Goal: Task Accomplishment & Management: Use online tool/utility

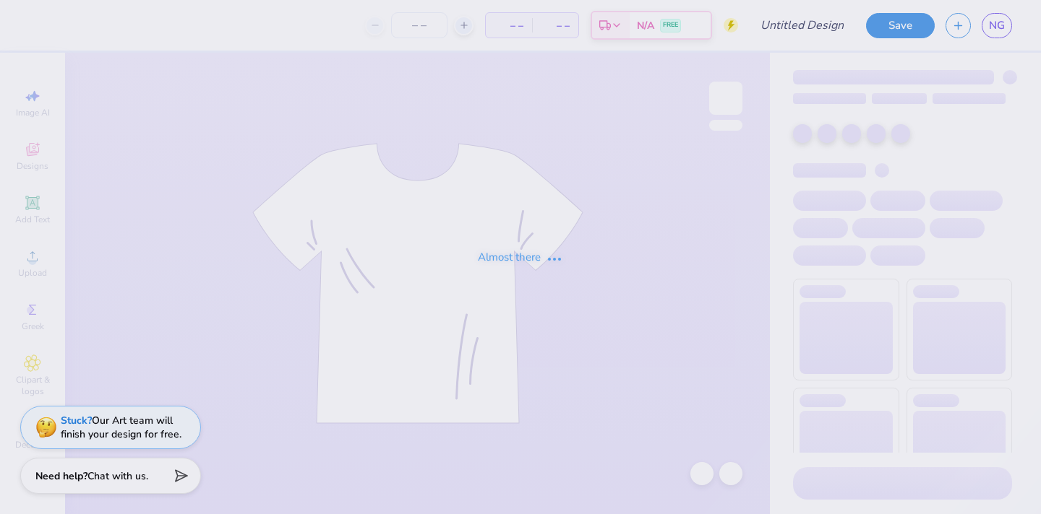
type input "blue baby tee"
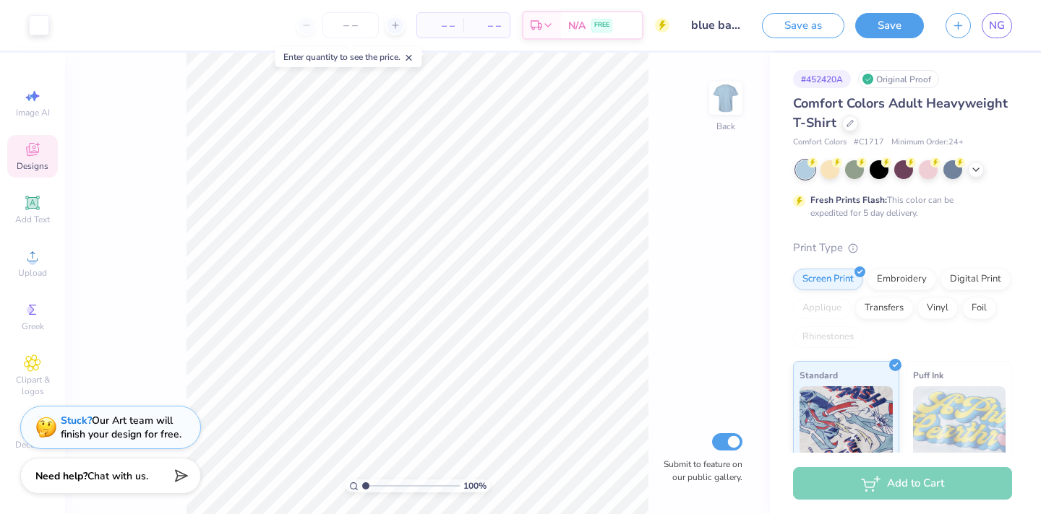
click at [24, 146] on icon at bounding box center [32, 149] width 17 height 17
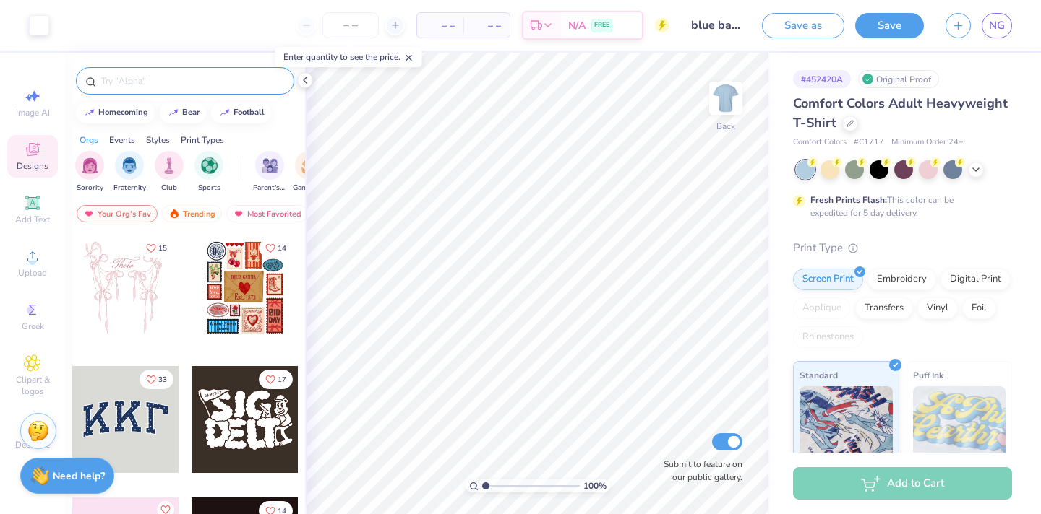
click at [164, 86] on input "text" at bounding box center [192, 81] width 185 height 14
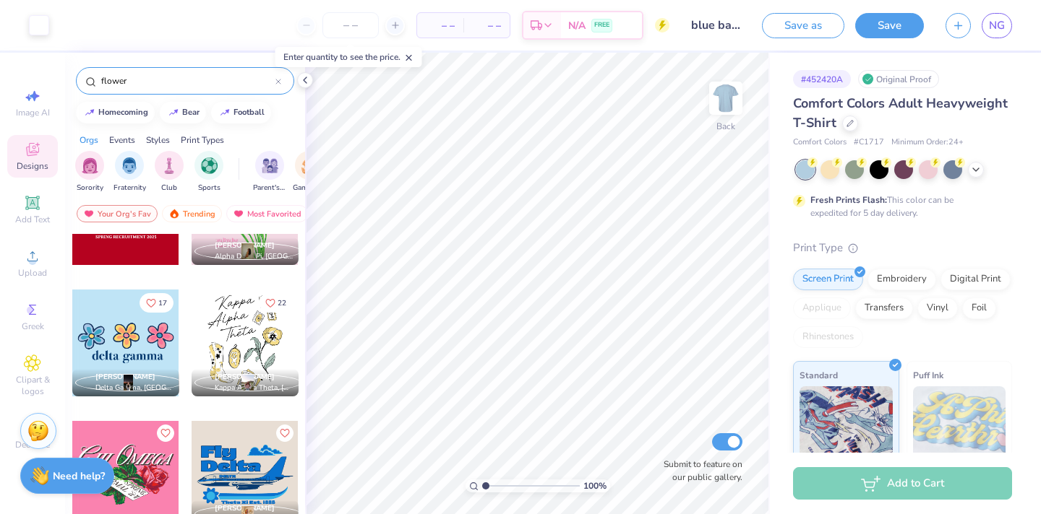
scroll to position [1520, 0]
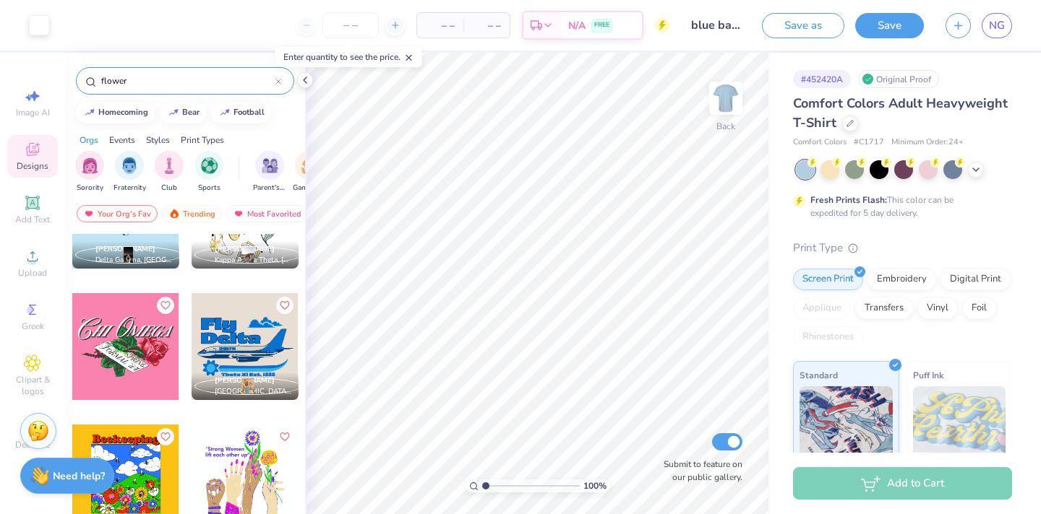
click at [162, 79] on input "flower" at bounding box center [188, 81] width 176 height 14
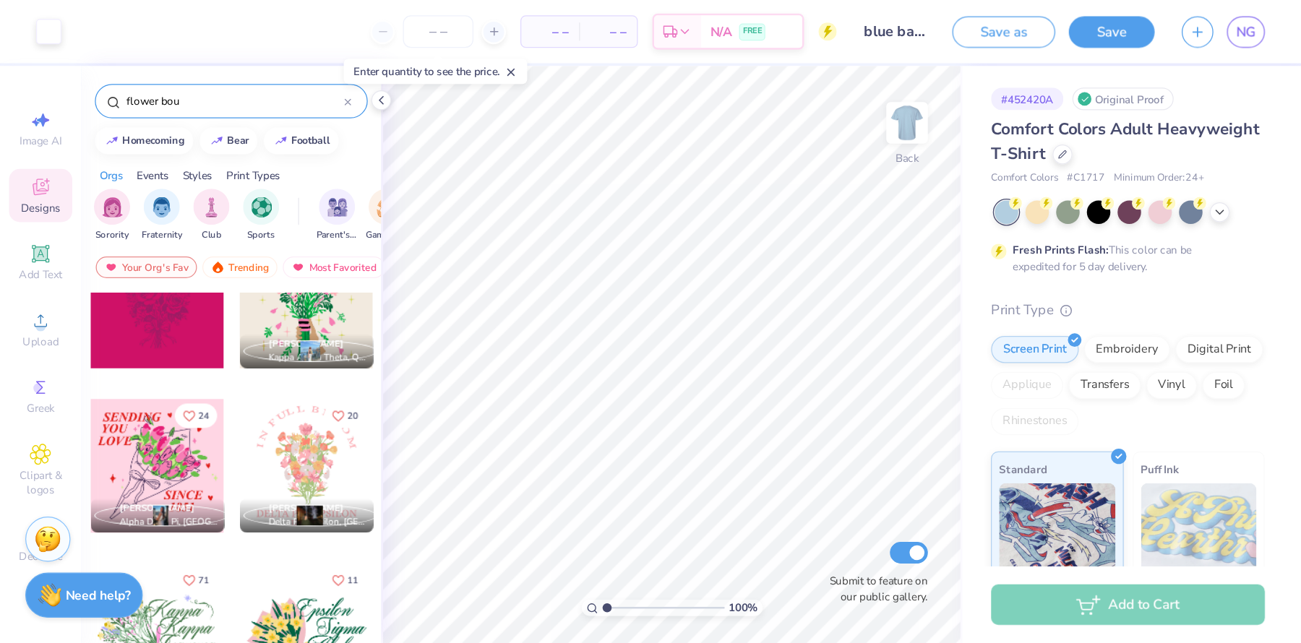
scroll to position [1244, 0]
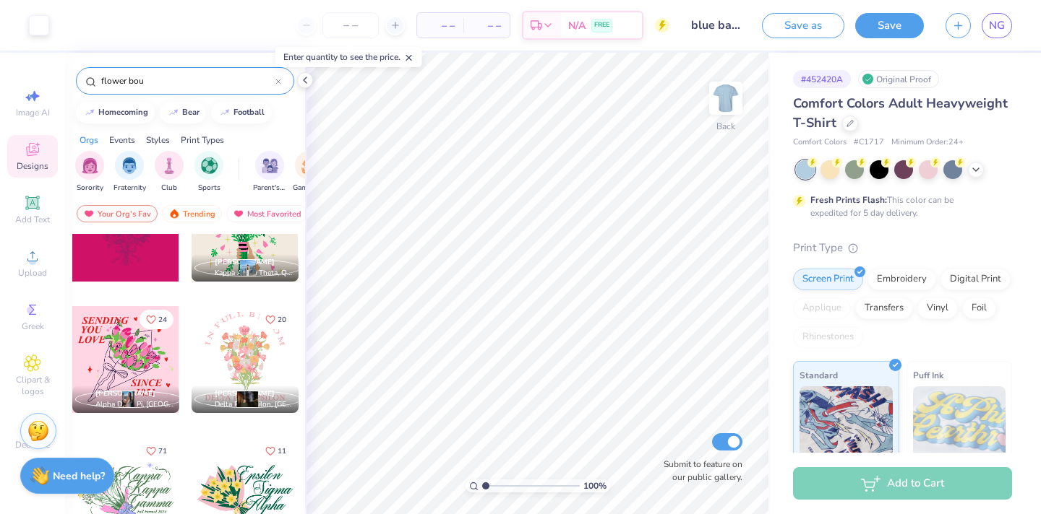
type input "flower bou"
click at [139, 366] on div at bounding box center [125, 359] width 107 height 107
type input "7.69"
type input "7.44"
type input "3.19"
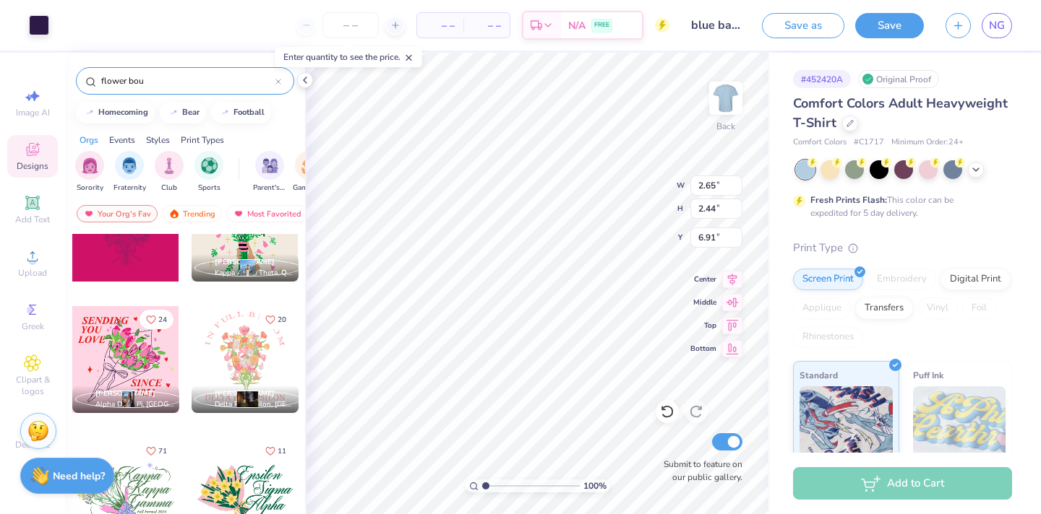
type input "6.91"
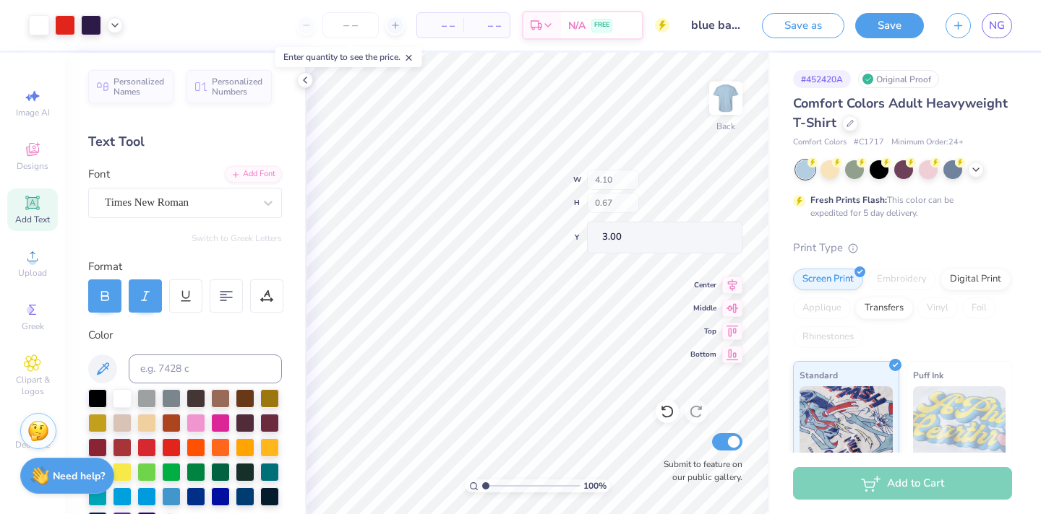
type input "8.15"
type input "3.51"
type input "2.84"
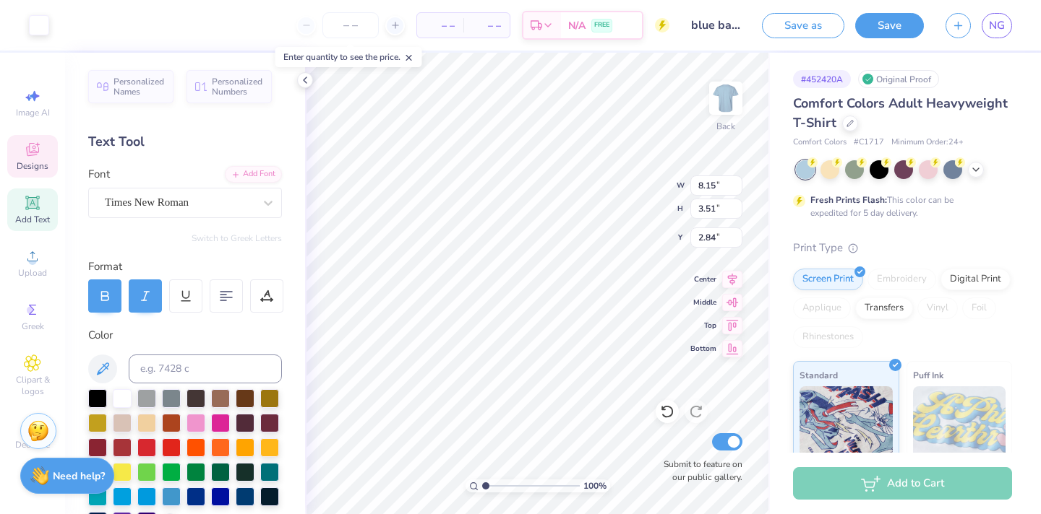
type input "1.81"
type input "0.67"
type input "3.66"
type input "0.41"
type input "0.64"
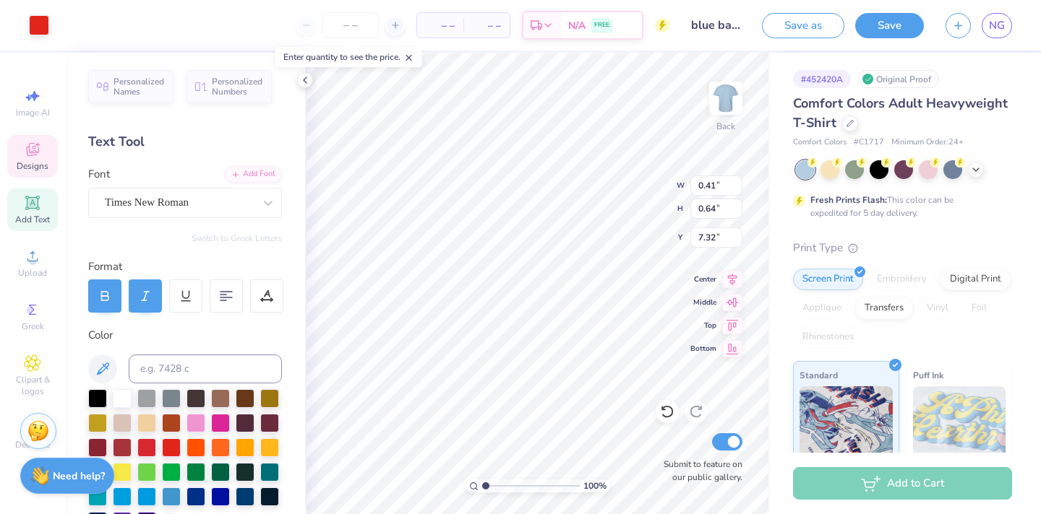
type input "7.32"
type input "6.91"
type input "9.44"
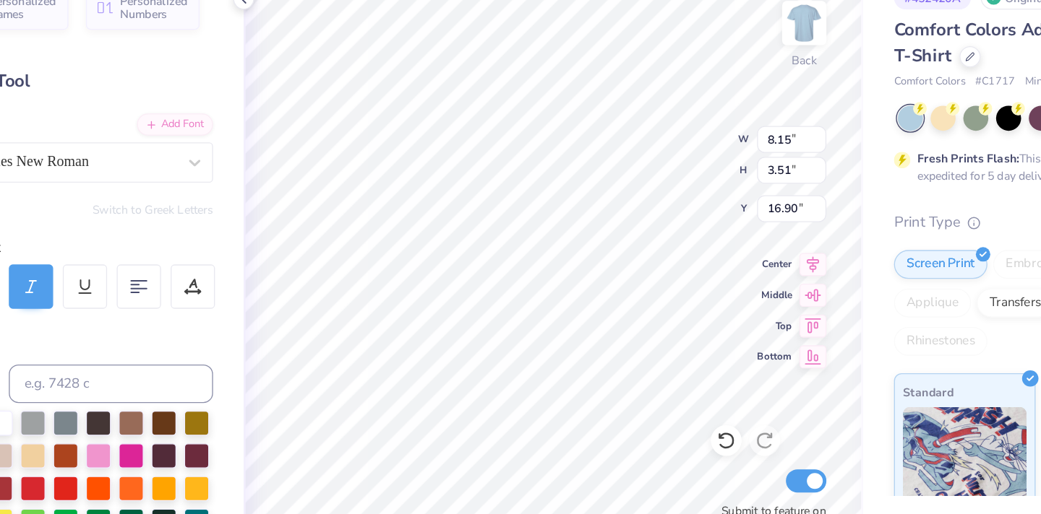
type input "16.90"
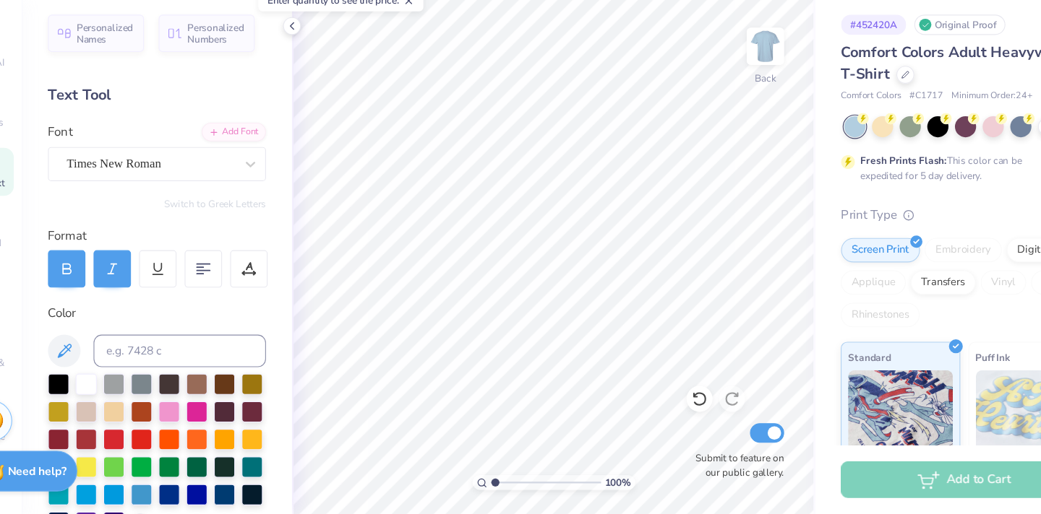
type input "3.5"
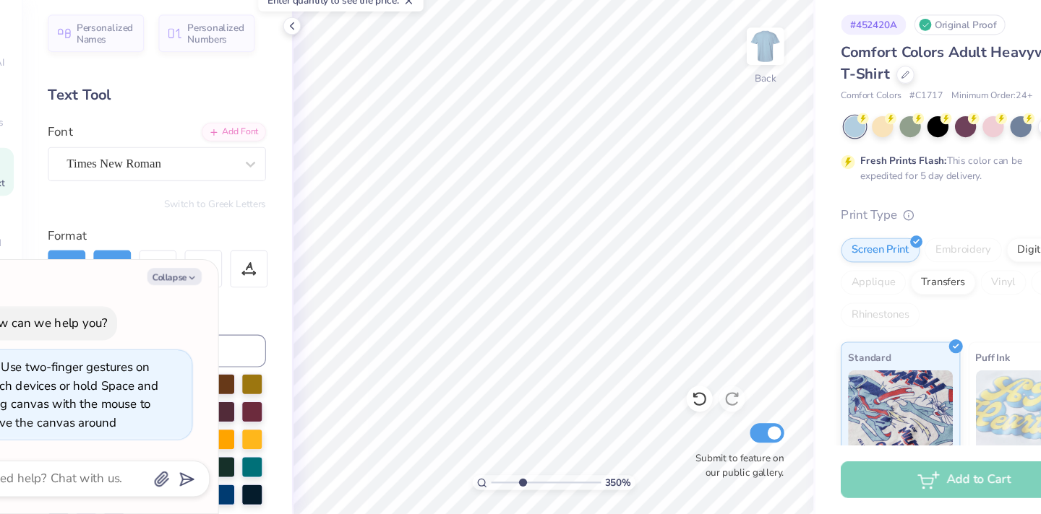
type textarea "x"
drag, startPoint x: 483, startPoint y: 481, endPoint x: 509, endPoint y: 488, distance: 27.7
type input "3.5"
click at [509, 488] on input "range" at bounding box center [531, 486] width 98 height 13
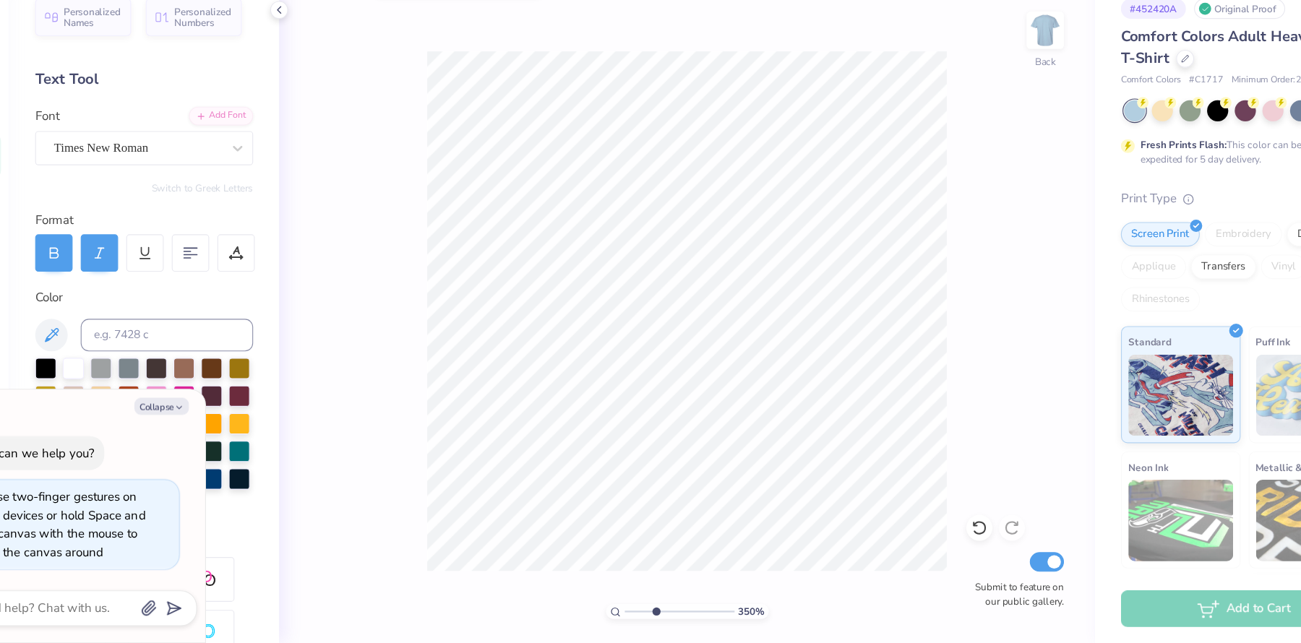
type textarea "x"
type input "1"
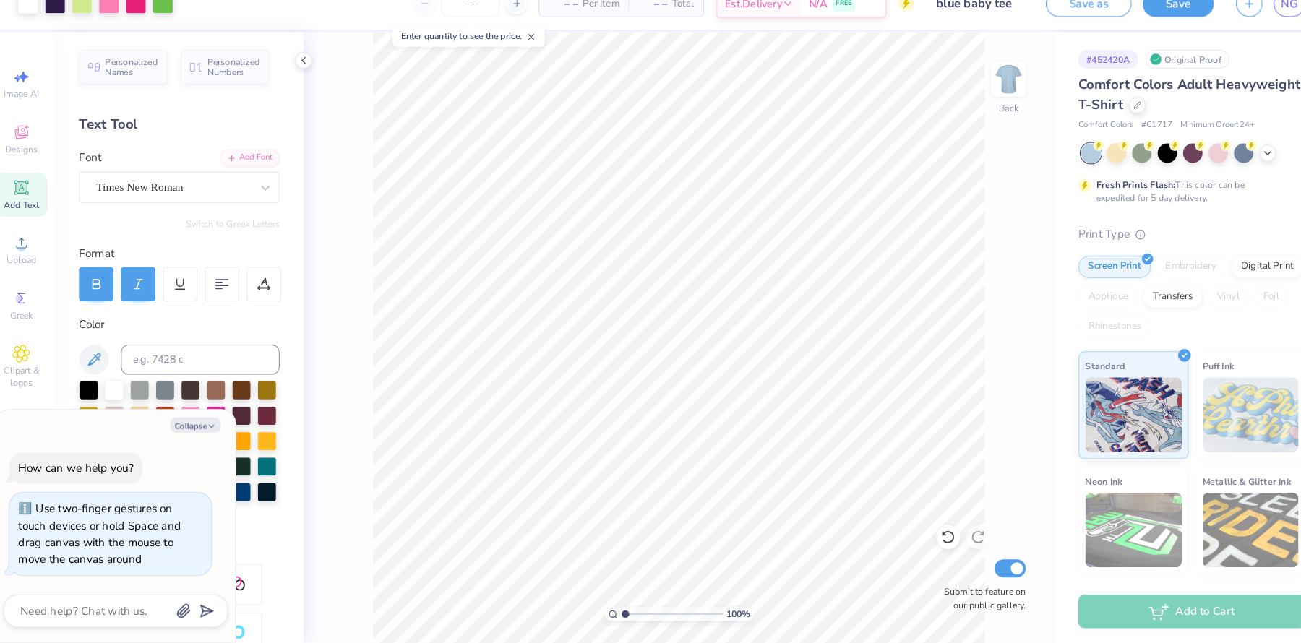
type textarea "x"
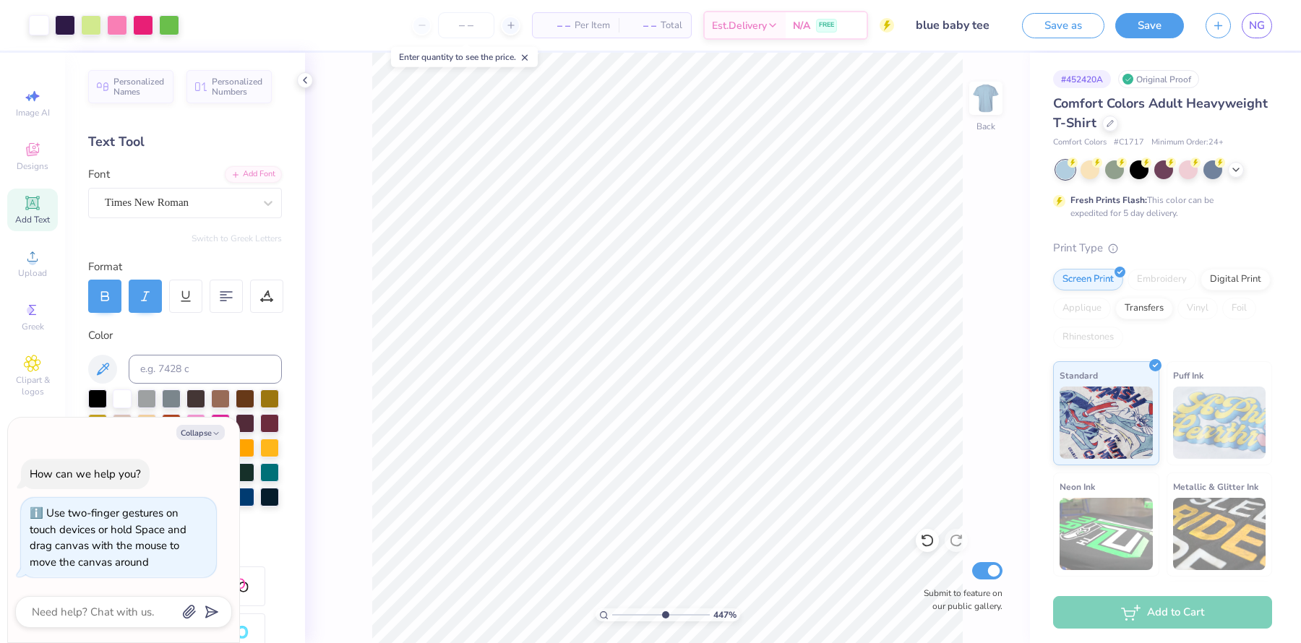
drag, startPoint x: 613, startPoint y: 612, endPoint x: 663, endPoint y: 612, distance: 49.9
type input "6.02"
click at [663, 514] on input "range" at bounding box center [661, 614] width 98 height 13
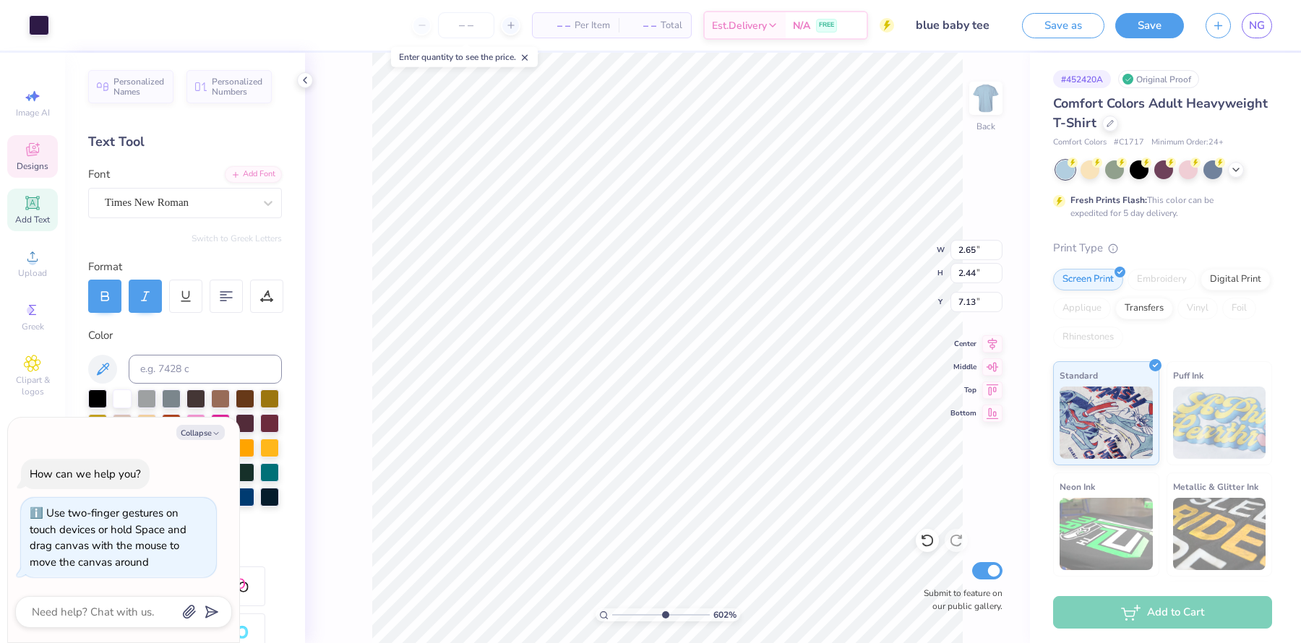
type textarea "x"
type input "0.55"
type input "0.32"
type input "7.92"
type textarea "x"
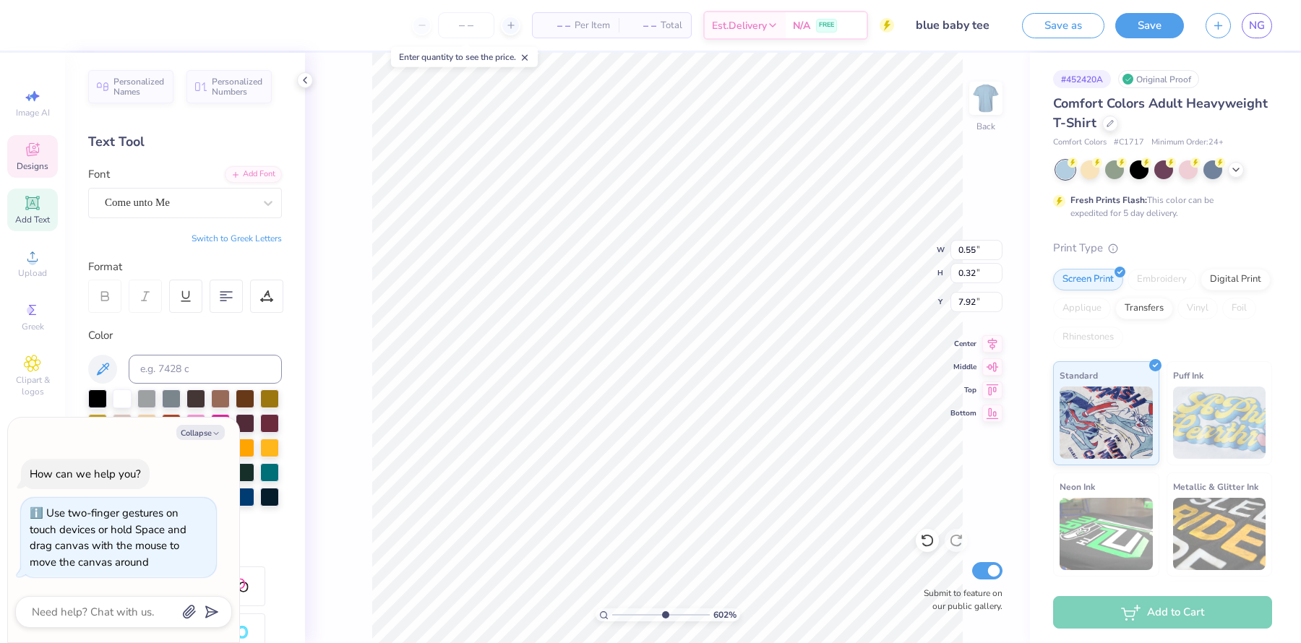
type textarea "S"
type textarea "x"
type textarea "Sig"
type textarea "x"
type textarea "SigD"
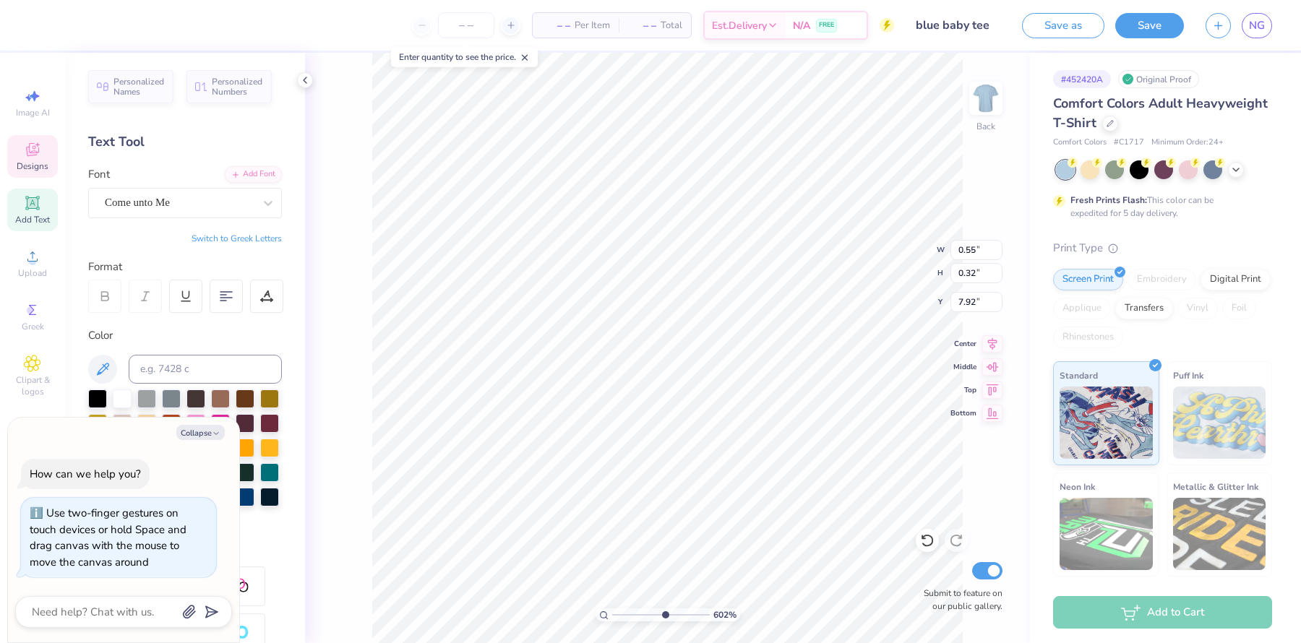
type textarea "x"
type textarea "SigDe"
type textarea "x"
type textarea "[PERSON_NAME]"
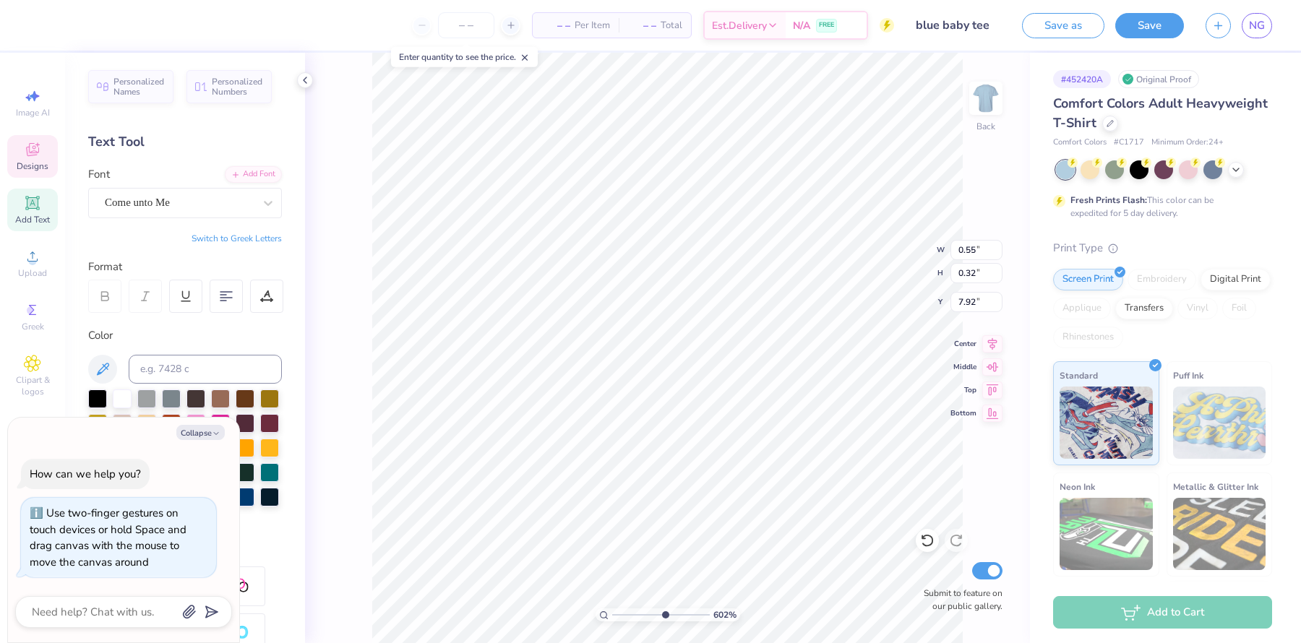
type textarea "x"
type textarea "SigDelt"
type textarea "x"
type textarea "S"
type textarea "x"
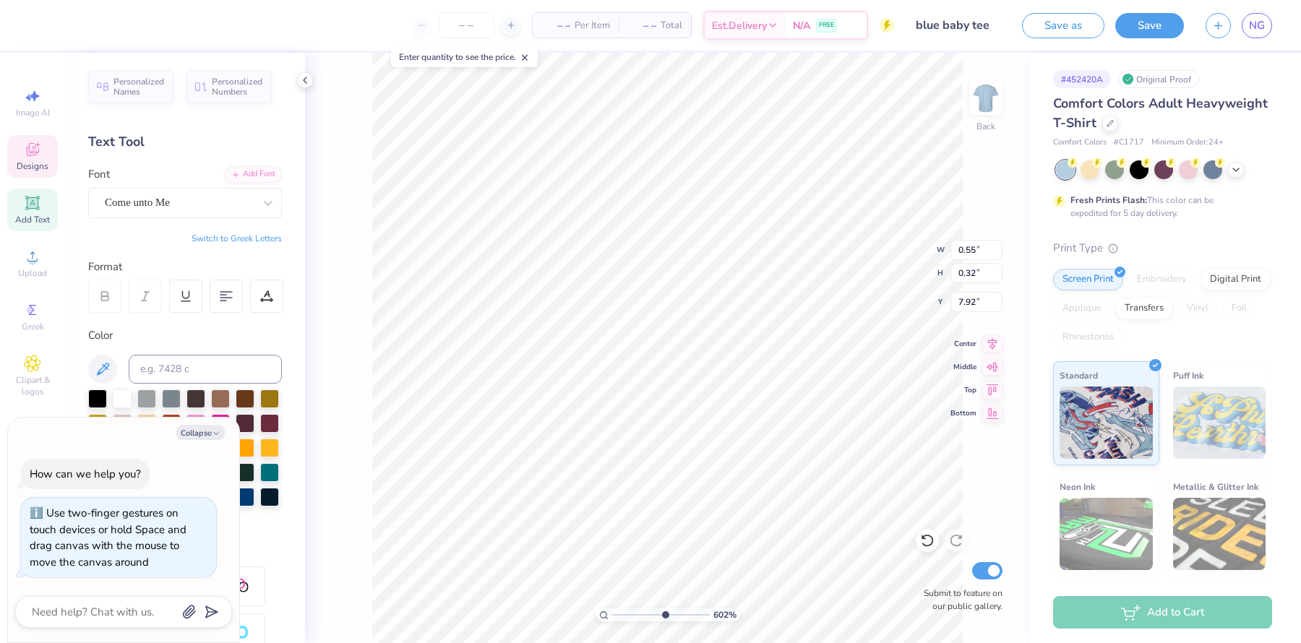
type textarea "Si"
type textarea "x"
type textarea "Sig"
type textarea "x"
type textarea "SigD"
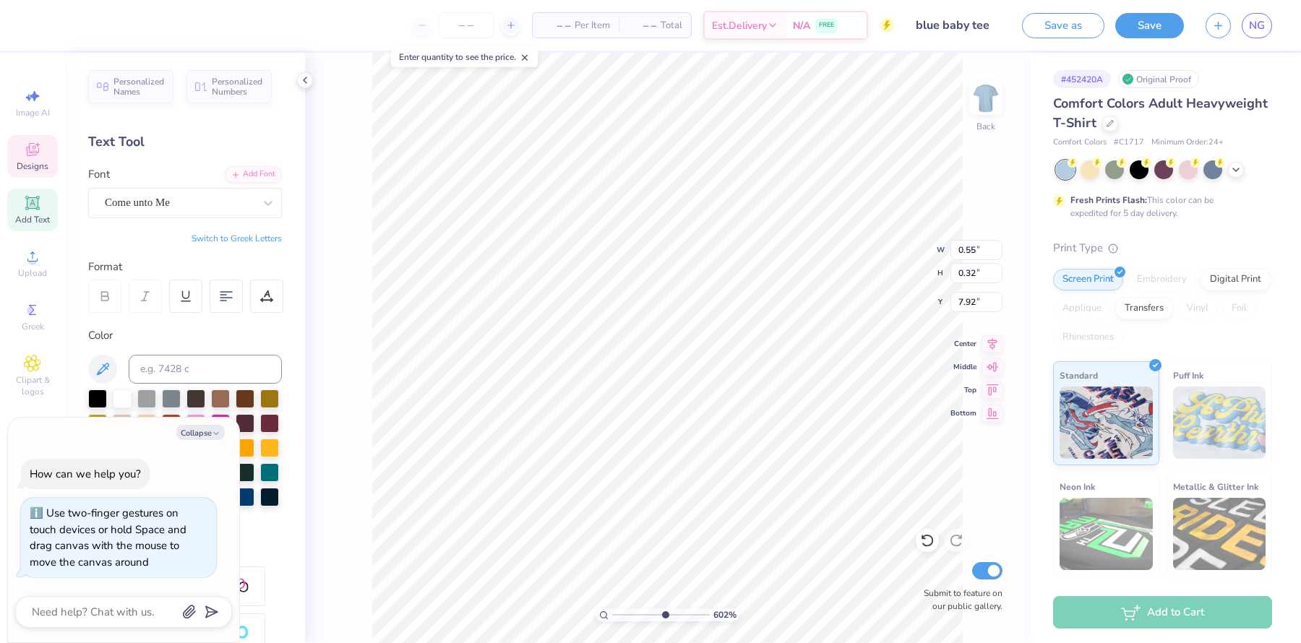
type textarea "x"
type textarea "SigDe"
type textarea "x"
type textarea "[PERSON_NAME]"
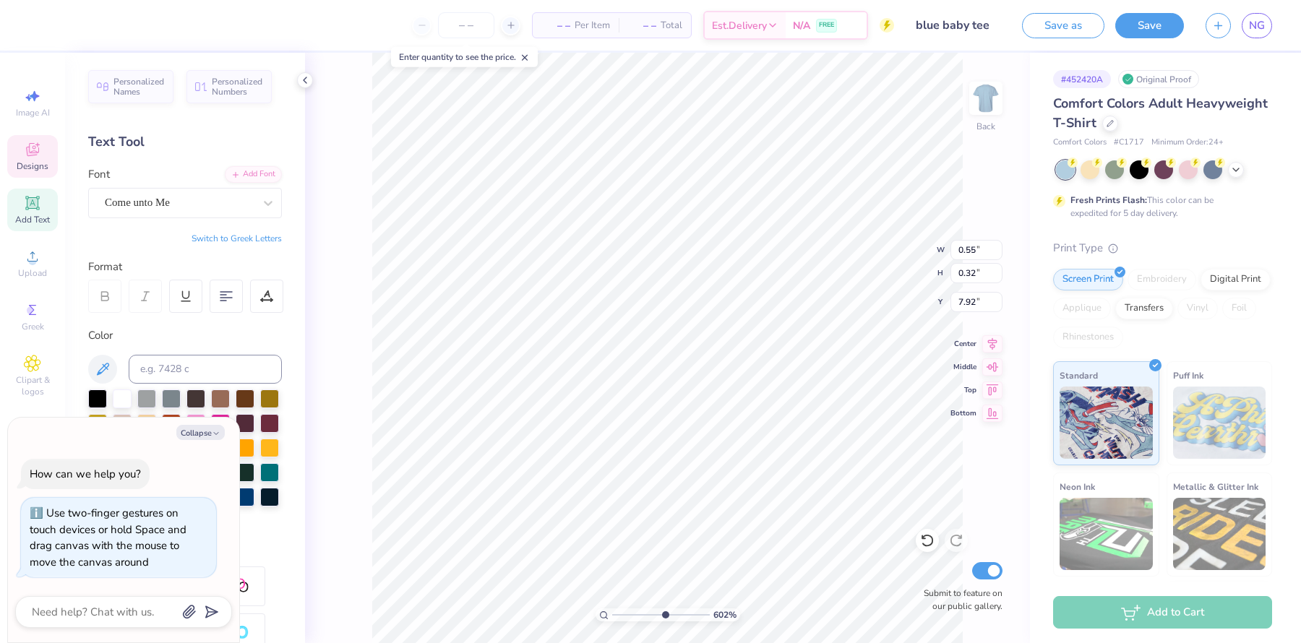
type textarea "x"
type textarea "SigDelt"
type textarea "x"
type input "9.44"
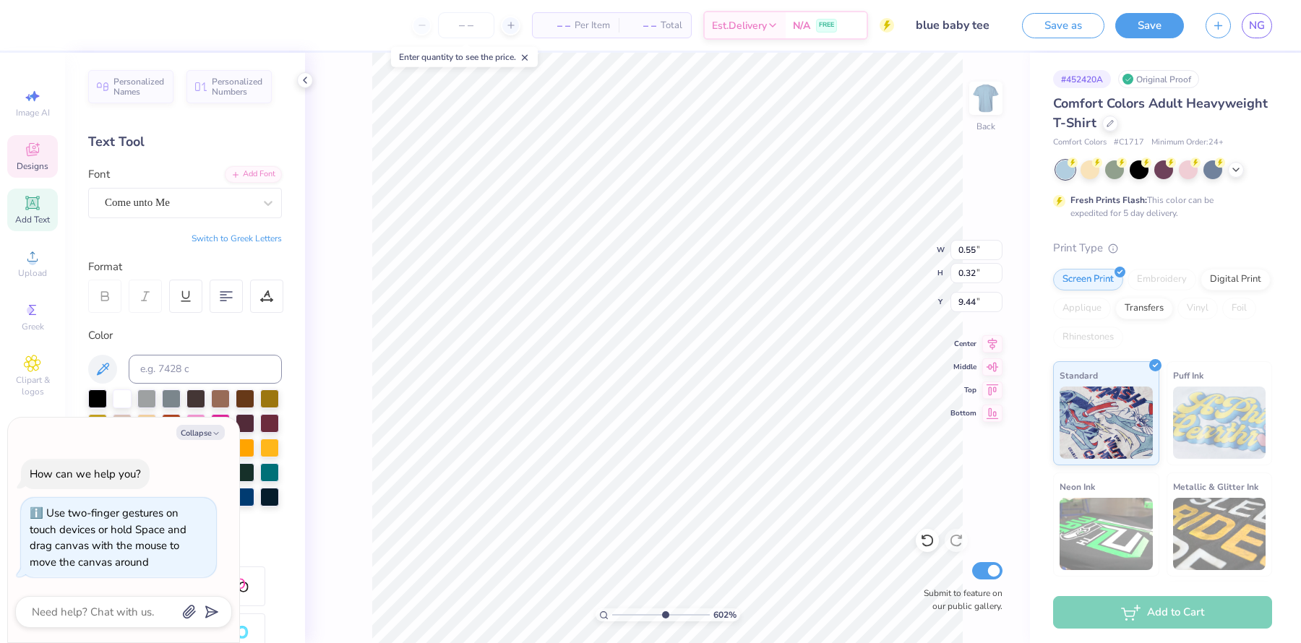
type textarea "x"
type textarea "S"
type textarea "x"
type textarea "Sig"
type textarea "x"
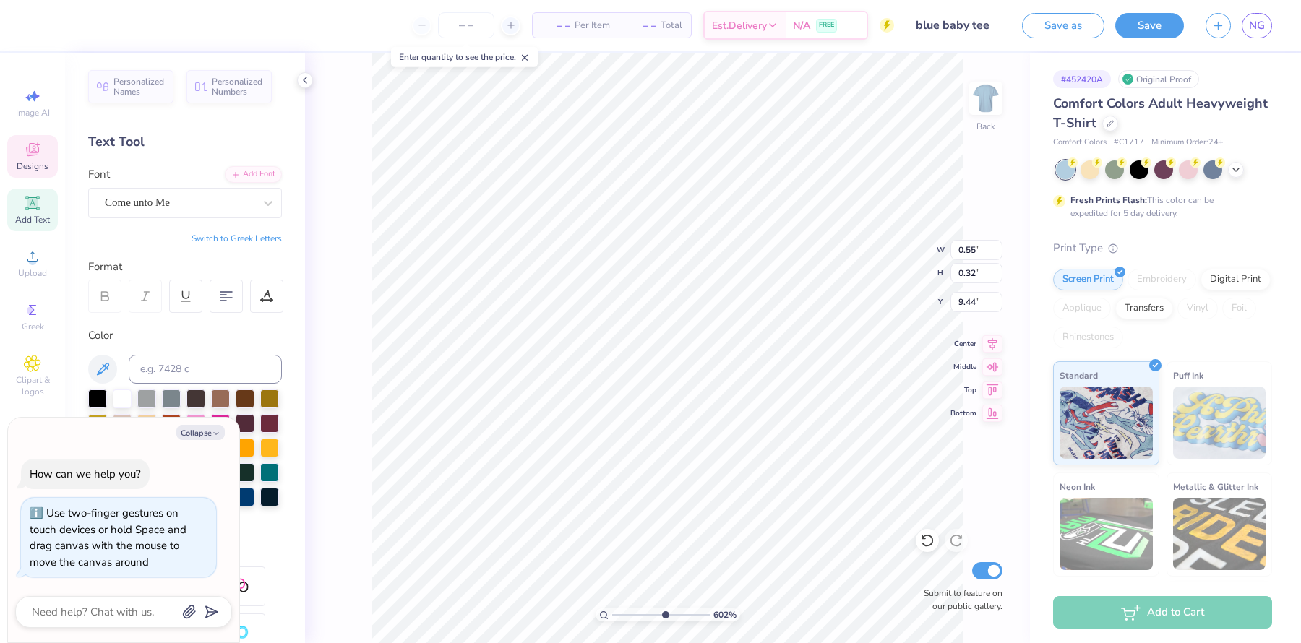
type textarea "SigD"
type textarea "x"
type textarea "SigDe"
type textarea "x"
type textarea "SigDelt"
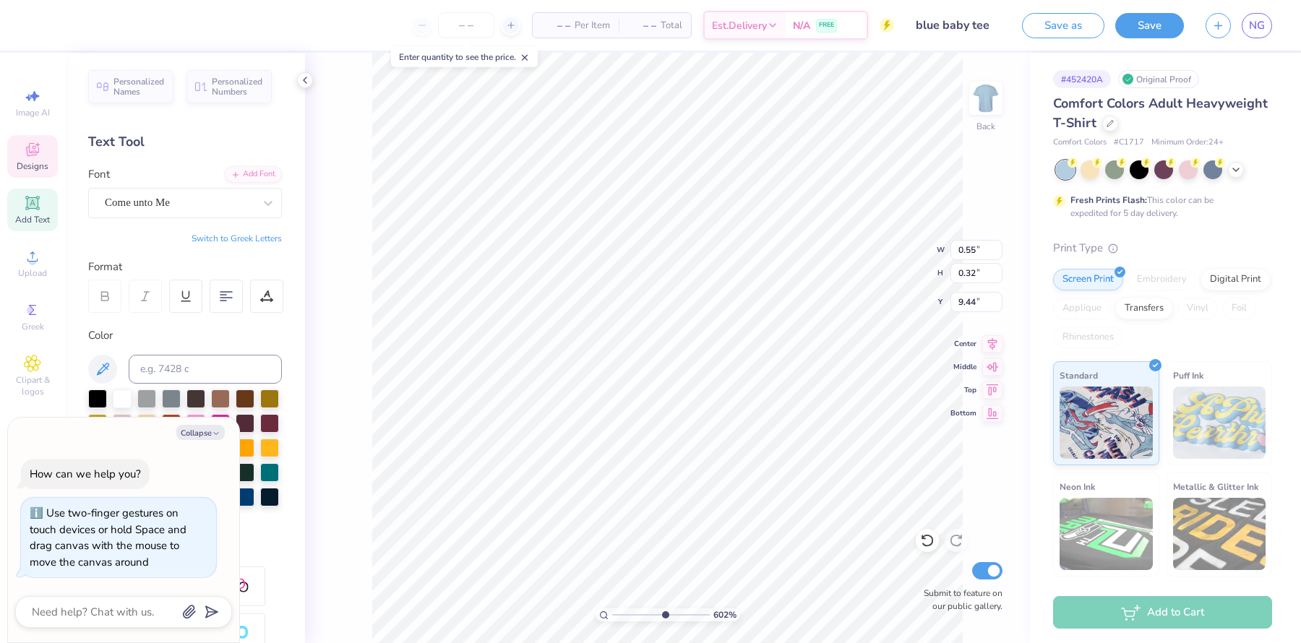
type textarea "x"
type input "6.50"
type textarea "x"
type textarea "S"
type textarea "x"
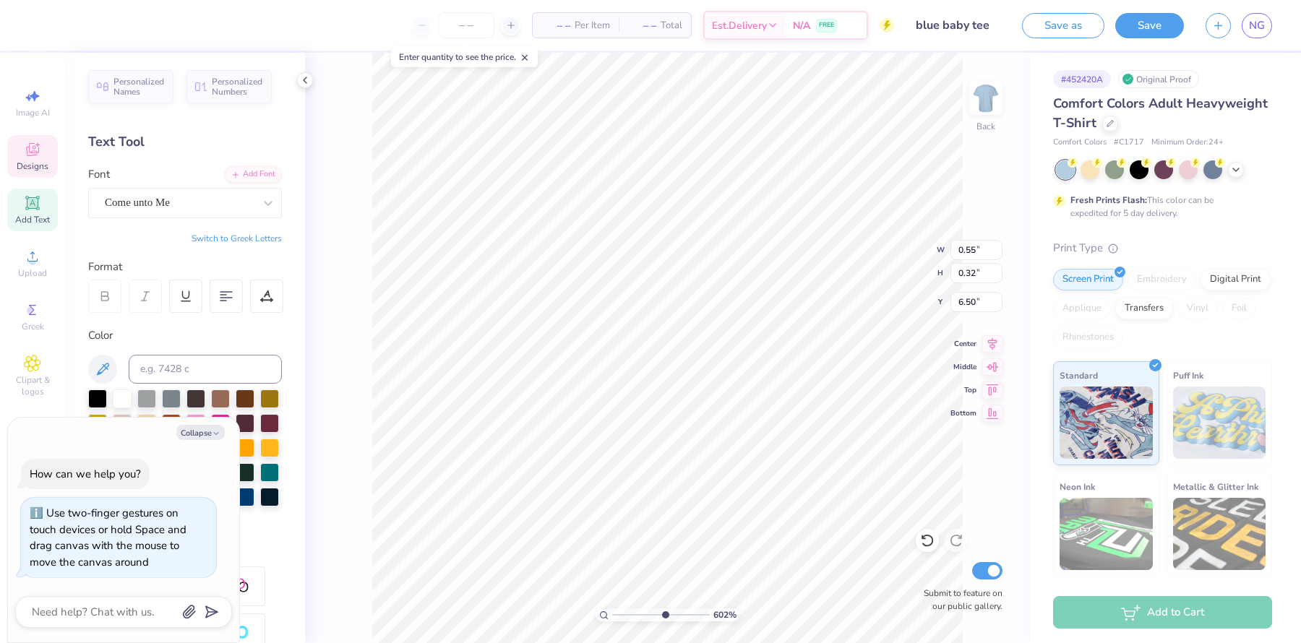
type textarea "Sig"
type textarea "x"
type textarea "SigD"
type textarea "x"
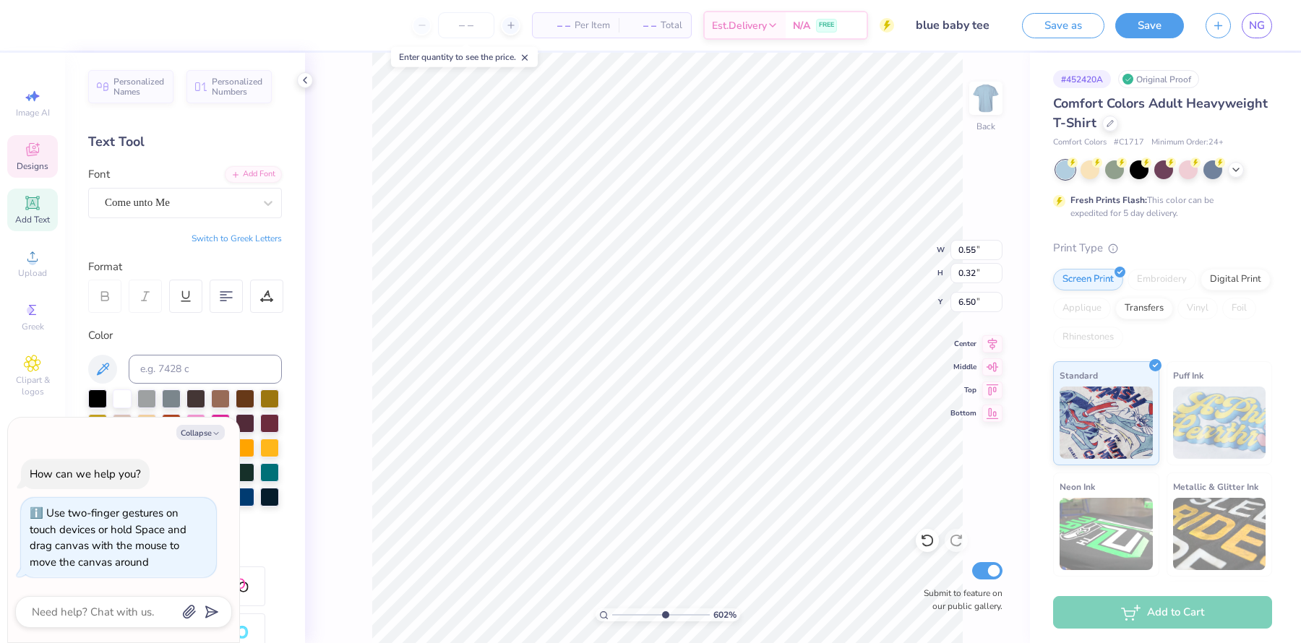
type textarea "SigDe"
type textarea "x"
type textarea "SigDelt"
type textarea "x"
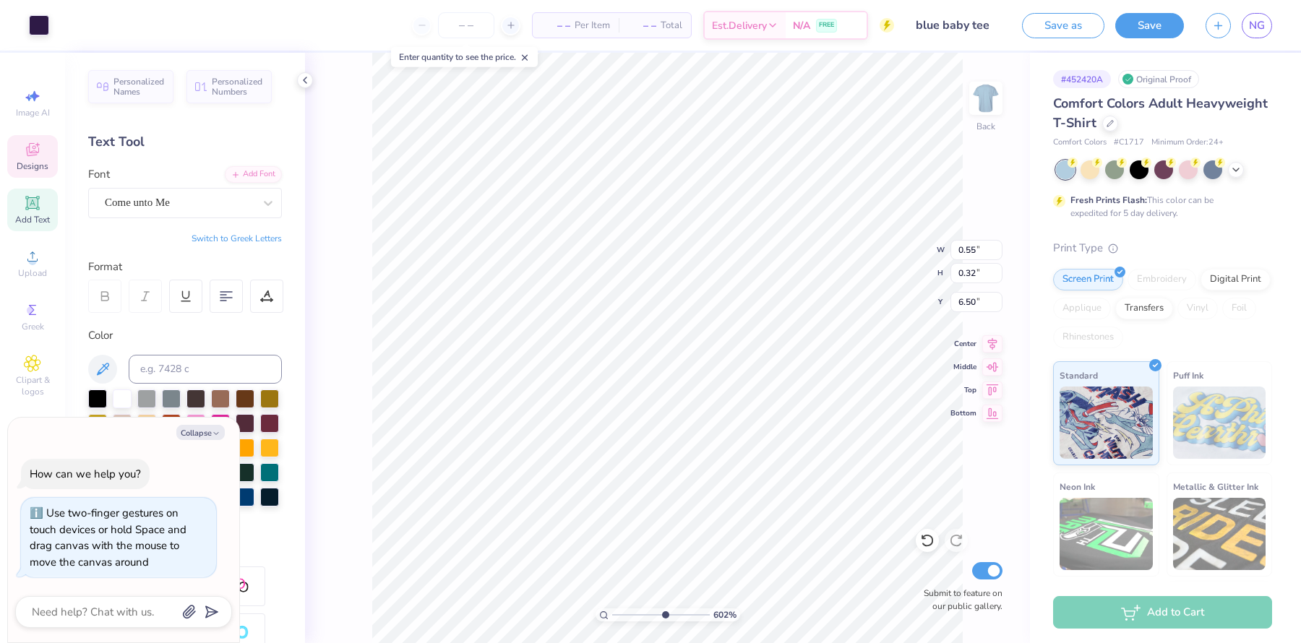
type input "6.48"
type input "7.44"
type input "3.19"
type textarea "x"
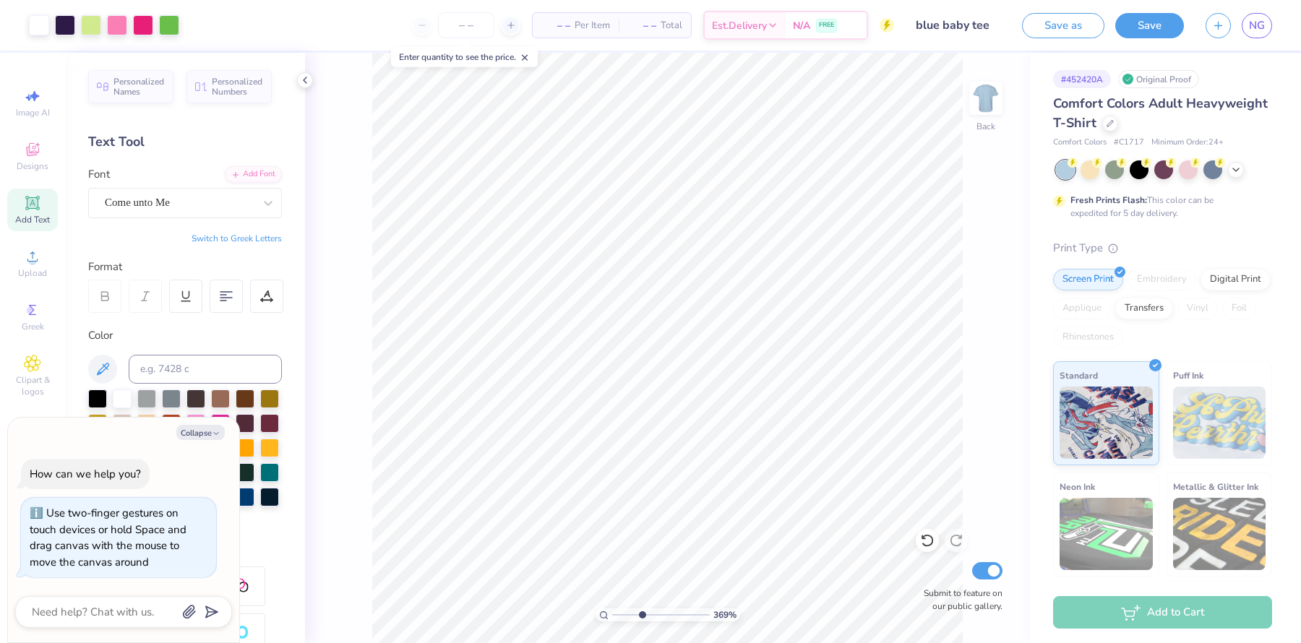
drag, startPoint x: 663, startPoint y: 613, endPoint x: 641, endPoint y: 611, distance: 22.6
type input "3.69"
click at [641, 514] on input "range" at bounding box center [661, 614] width 98 height 13
click at [95, 27] on div at bounding box center [91, 24] width 20 height 20
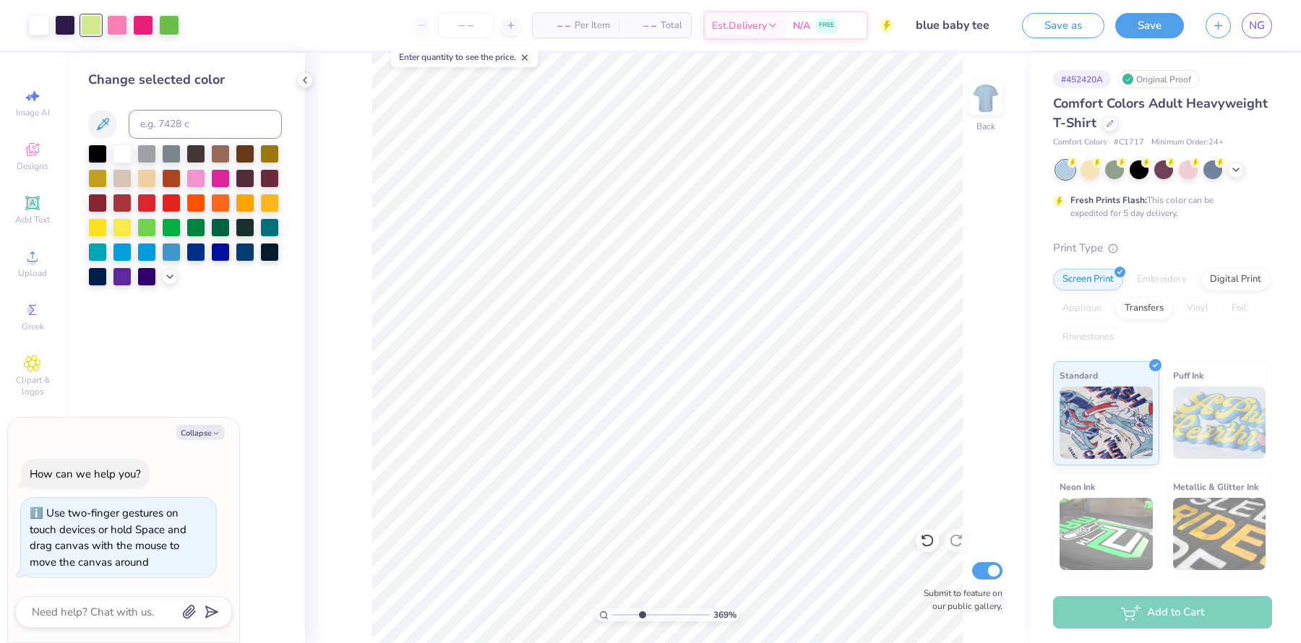
click at [129, 17] on div at bounding box center [104, 25] width 150 height 20
click at [122, 20] on div at bounding box center [117, 24] width 20 height 20
click at [137, 31] on div at bounding box center [143, 24] width 20 height 20
click at [119, 21] on div at bounding box center [117, 24] width 20 height 20
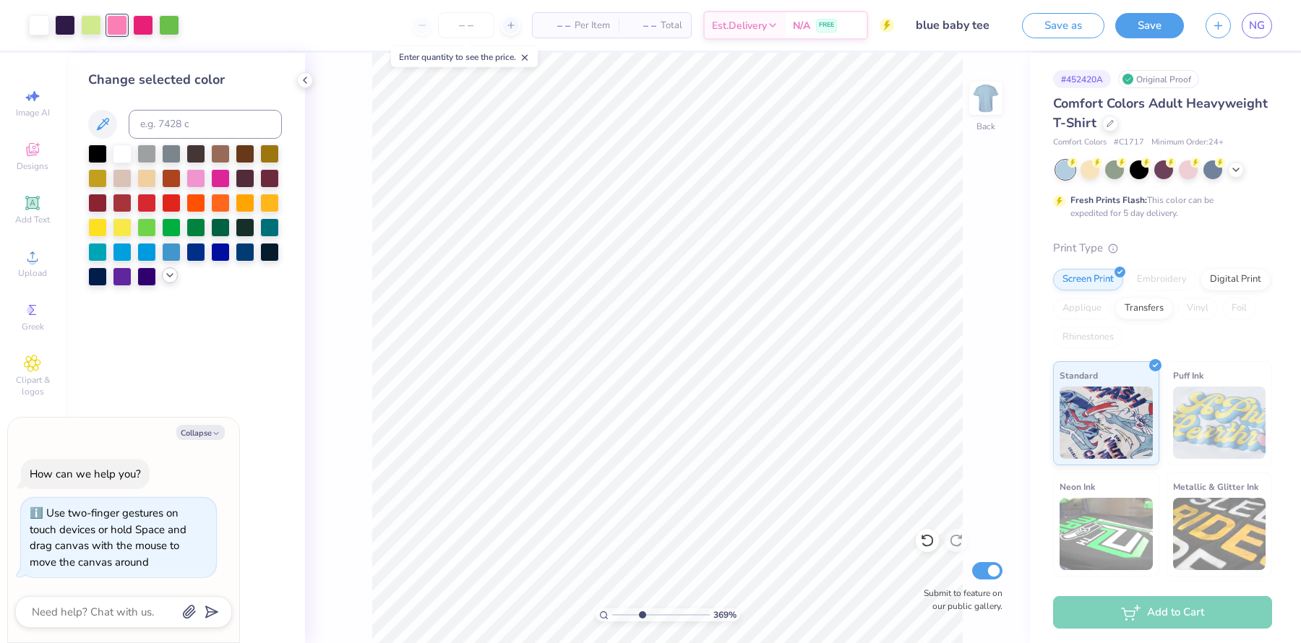
click at [168, 277] on icon at bounding box center [170, 276] width 12 height 12
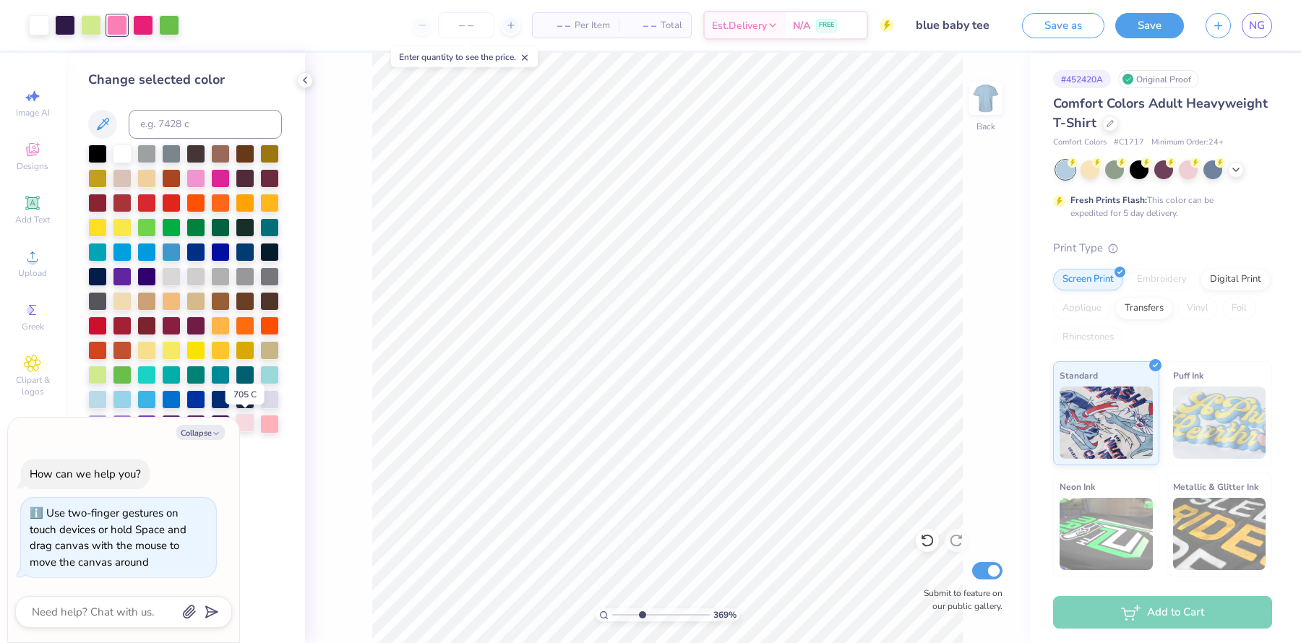
click at [249, 418] on div at bounding box center [245, 422] width 19 height 19
click at [269, 421] on div at bounding box center [269, 422] width 19 height 19
click at [210, 449] on div "How can we help you? Use two-finger gestures on touch devices or hold Space and…" at bounding box center [123, 518] width 217 height 142
click at [210, 431] on button "Collapse" at bounding box center [200, 432] width 48 height 15
type textarea "x"
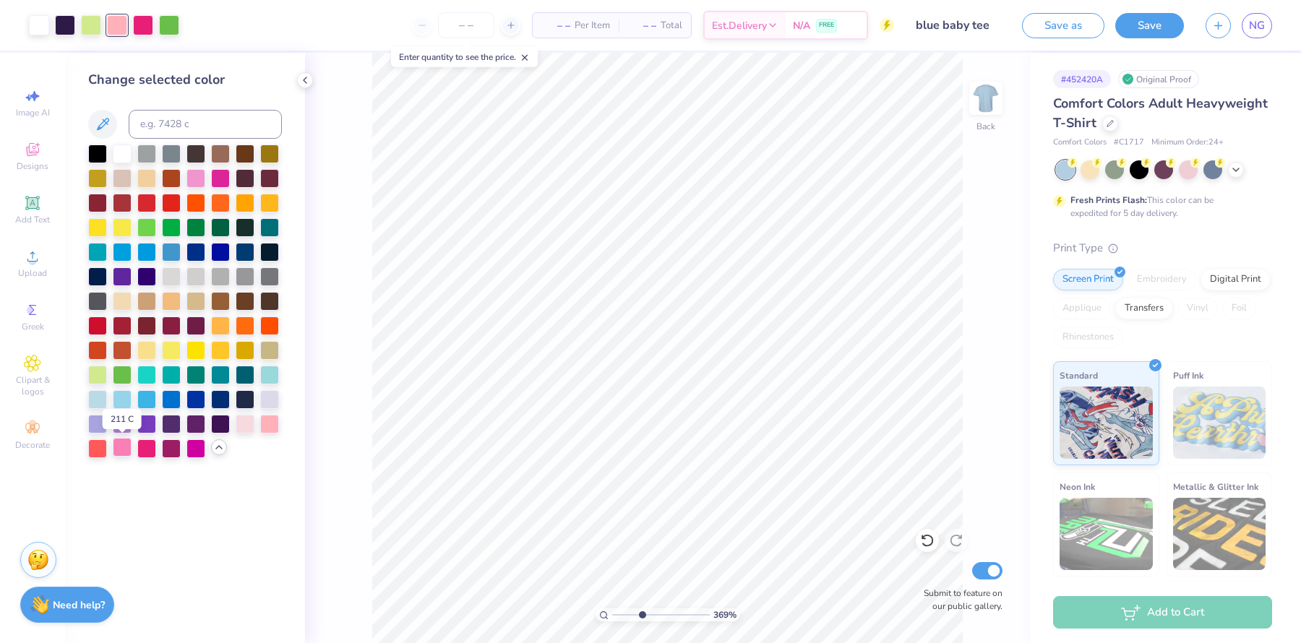
click at [124, 454] on div at bounding box center [122, 447] width 19 height 19
click at [182, 178] on div at bounding box center [185, 302] width 194 height 314
click at [190, 178] on div at bounding box center [195, 177] width 19 height 19
click at [197, 178] on div at bounding box center [195, 177] width 19 height 19
click at [143, 31] on div at bounding box center [143, 24] width 20 height 20
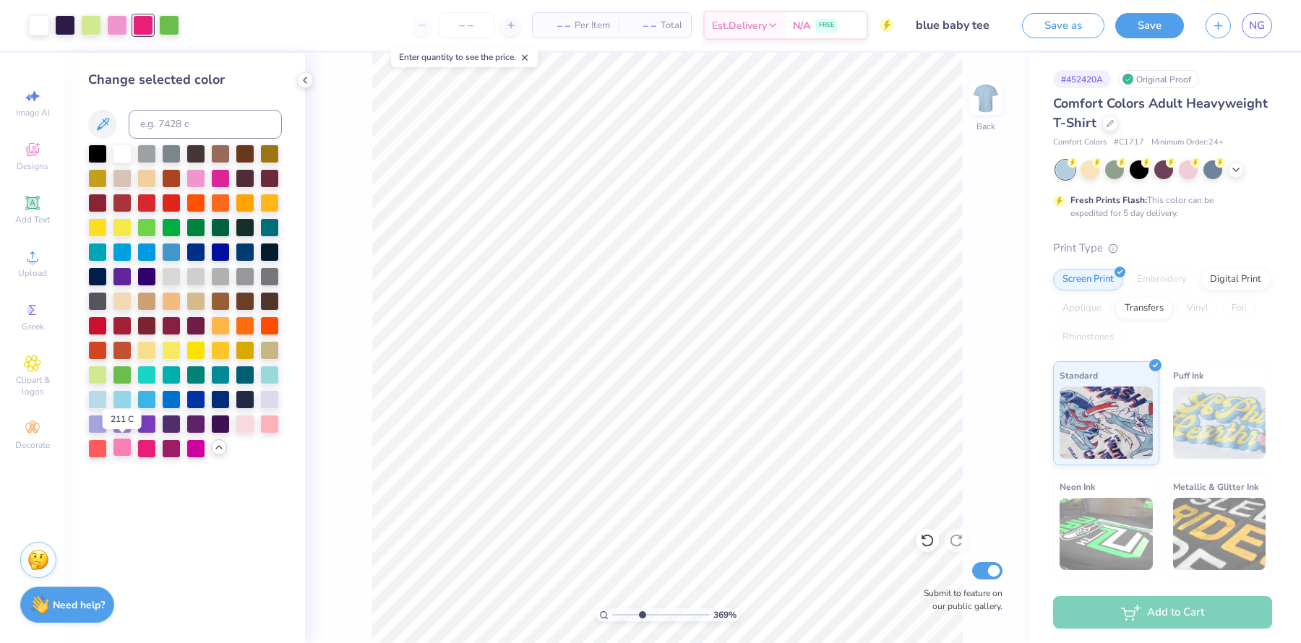
click at [124, 455] on div at bounding box center [122, 447] width 19 height 19
click at [142, 449] on div at bounding box center [146, 447] width 19 height 19
click at [132, 448] on div at bounding box center [185, 302] width 194 height 314
click at [124, 448] on div at bounding box center [122, 447] width 19 height 19
drag, startPoint x: 640, startPoint y: 613, endPoint x: 657, endPoint y: 613, distance: 16.6
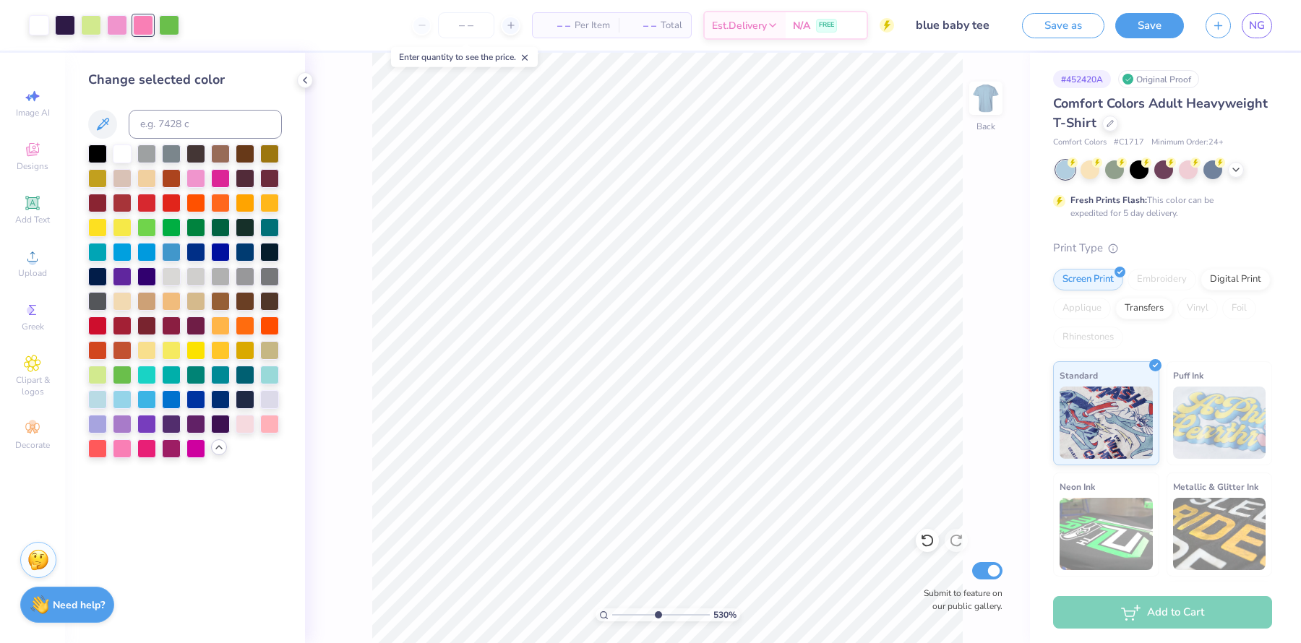
click at [657, 514] on input "range" at bounding box center [661, 614] width 98 height 13
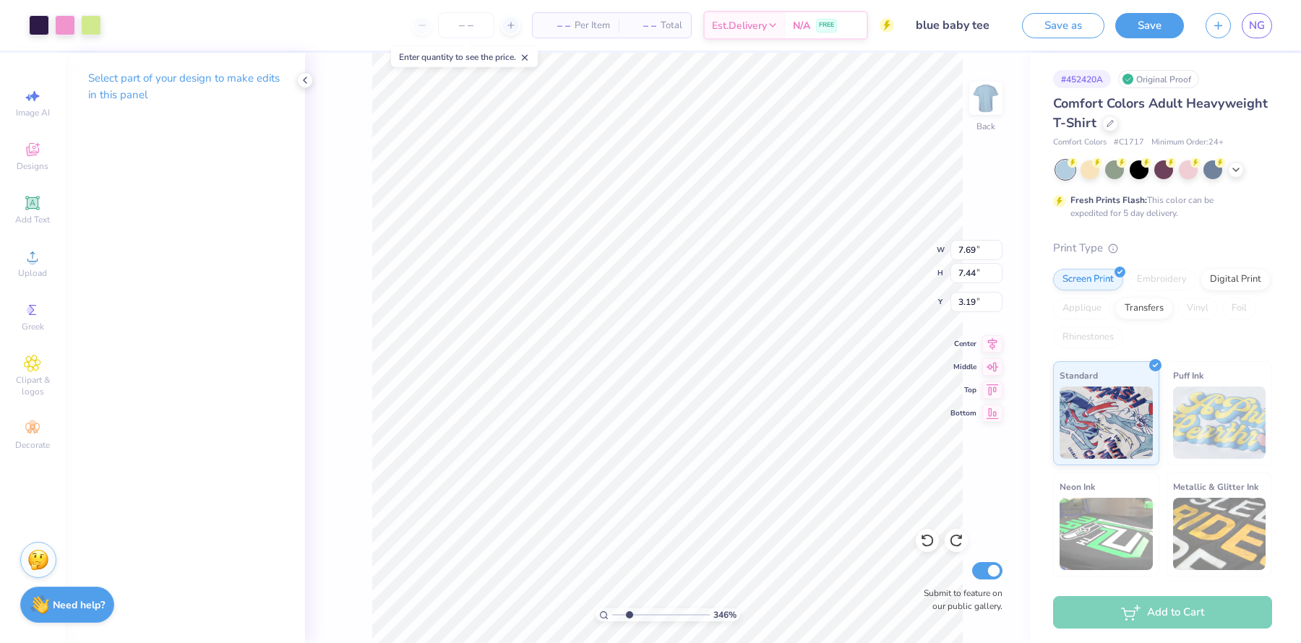
drag, startPoint x: 657, startPoint y: 613, endPoint x: 629, endPoint y: 611, distance: 27.5
click at [628, 514] on input "range" at bounding box center [661, 614] width 98 height 13
drag, startPoint x: 630, startPoint y: 613, endPoint x: 681, endPoint y: 611, distance: 51.4
type input "8.18"
click at [684, 514] on input "range" at bounding box center [661, 614] width 98 height 13
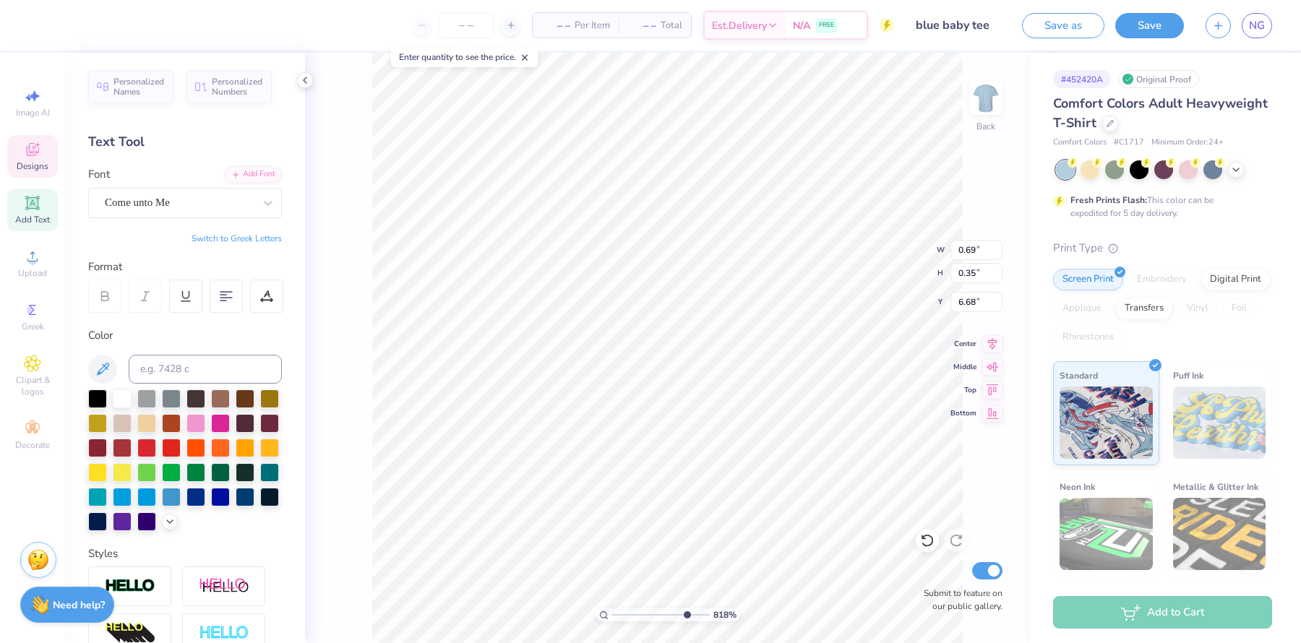
type input "9.40"
type input "0.55"
type input "0.28"
type input "9.39"
type input "0.69"
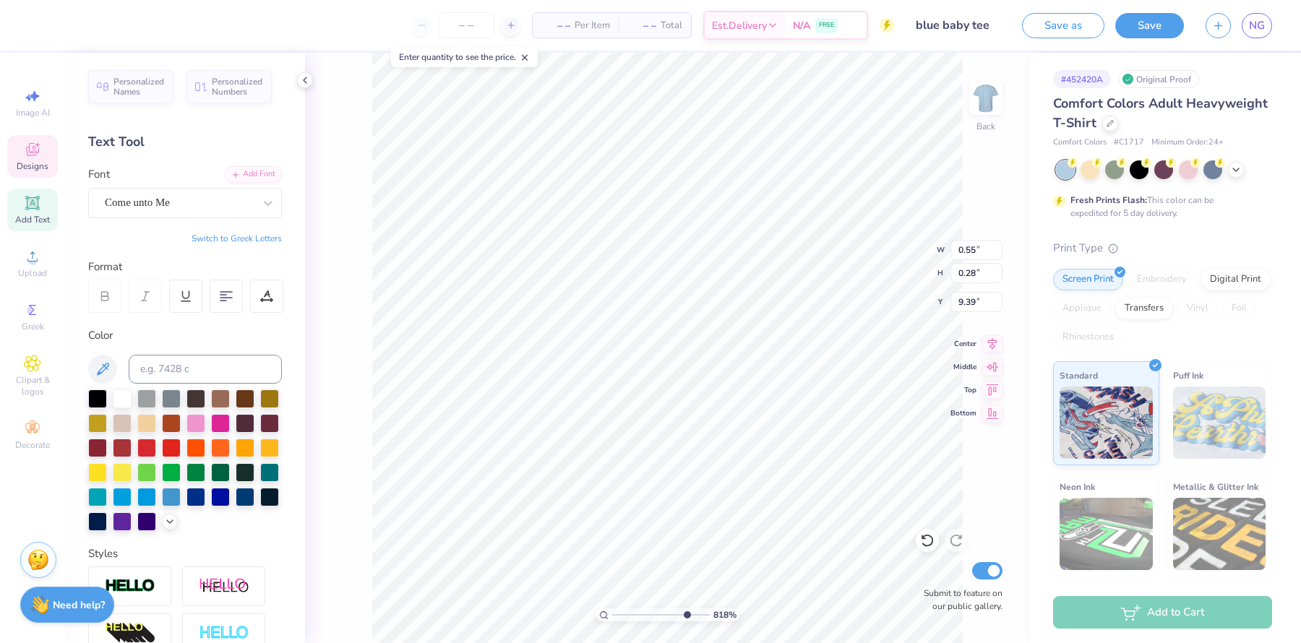
type input "0.35"
type input "8.39"
type input "6.48"
type input "7.44"
type input "3.19"
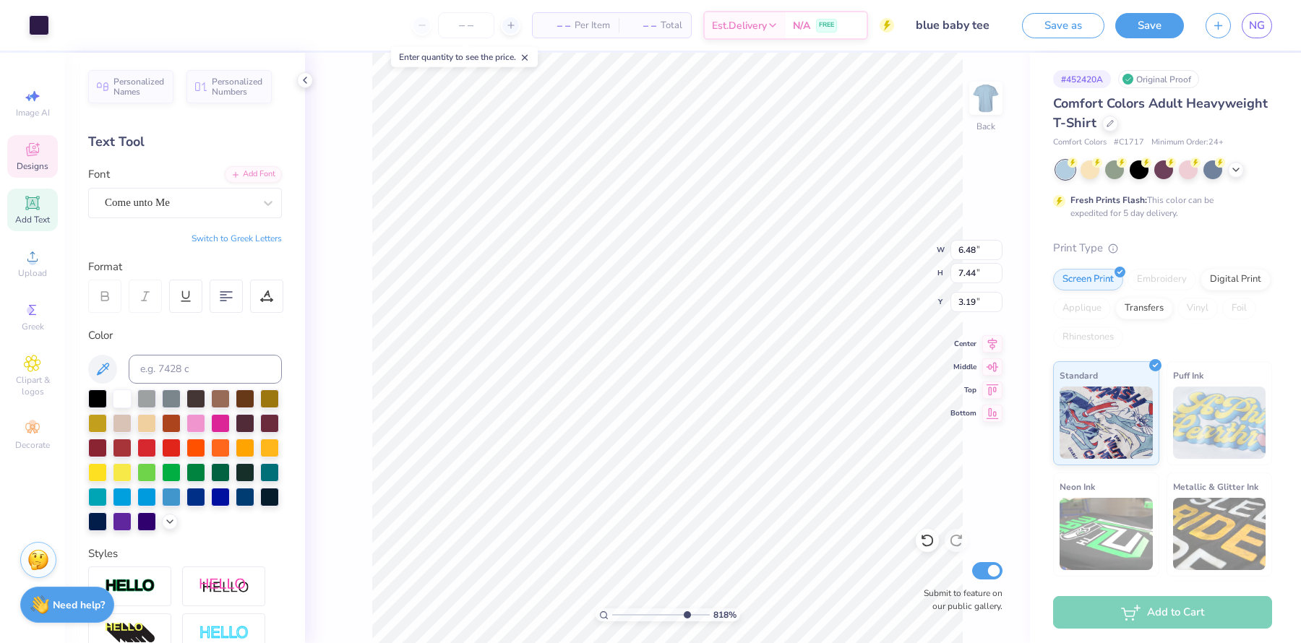
type input "0.69"
type input "0.35"
type input "8.39"
type input "0.57"
type input "0.29"
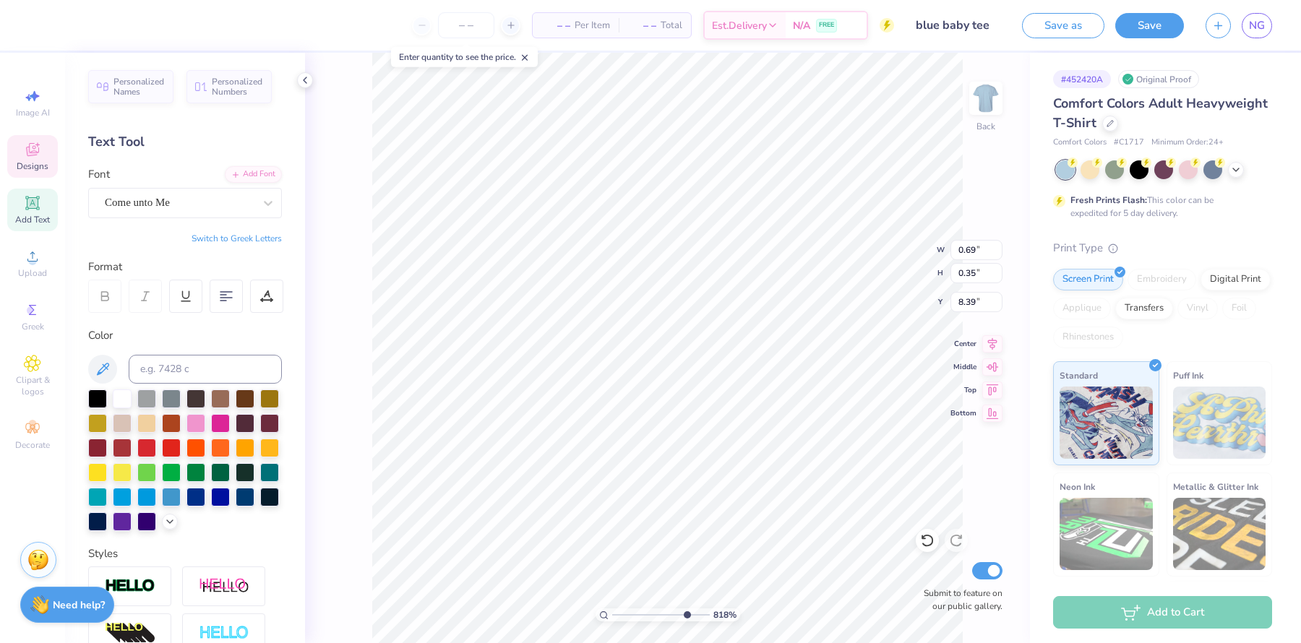
type input "8.38"
type input "0.69"
type input "0.35"
type input "7.86"
type input "0.52"
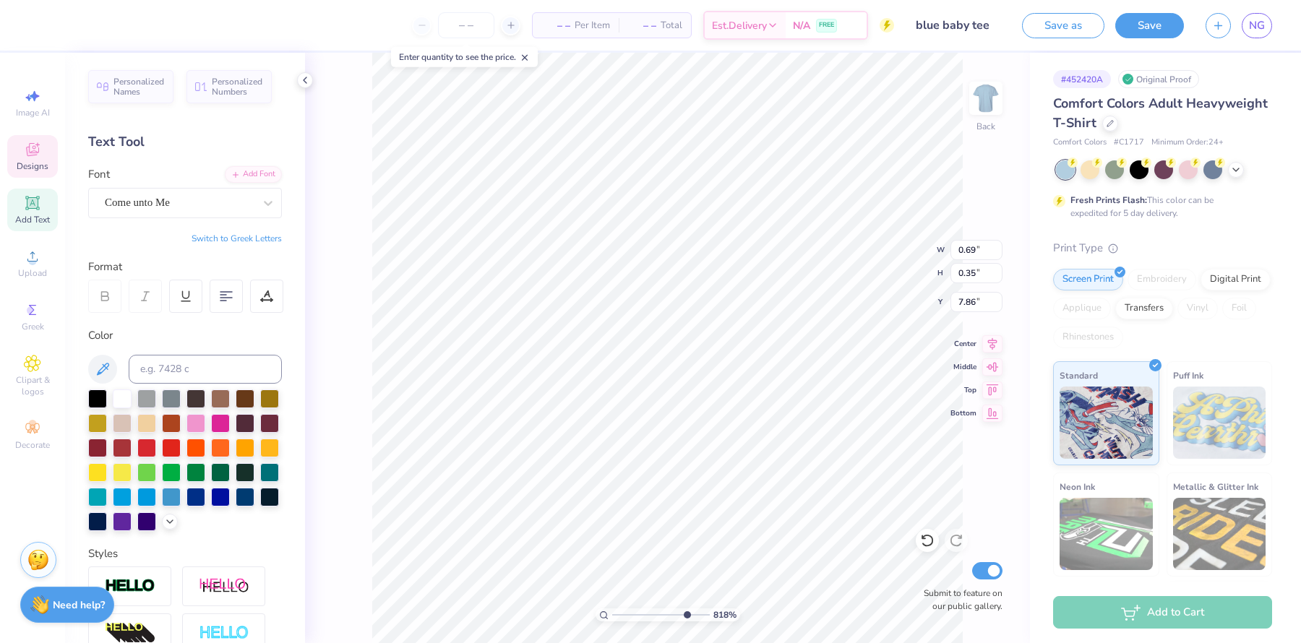
type input "0.27"
type input "7.85"
type input "0.69"
type input "0.35"
type input "6.68"
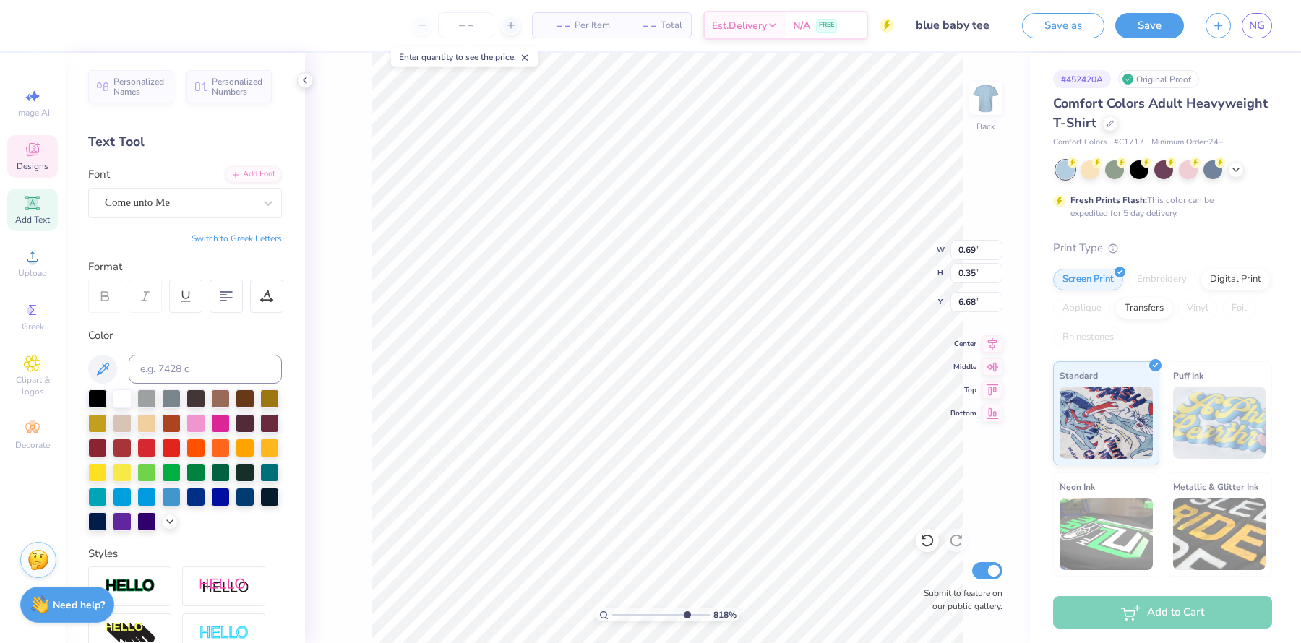
type input "0.52"
type input "0.27"
type input "6.67"
drag, startPoint x: 683, startPoint y: 611, endPoint x: 664, endPoint y: 611, distance: 18.8
type input "6.05"
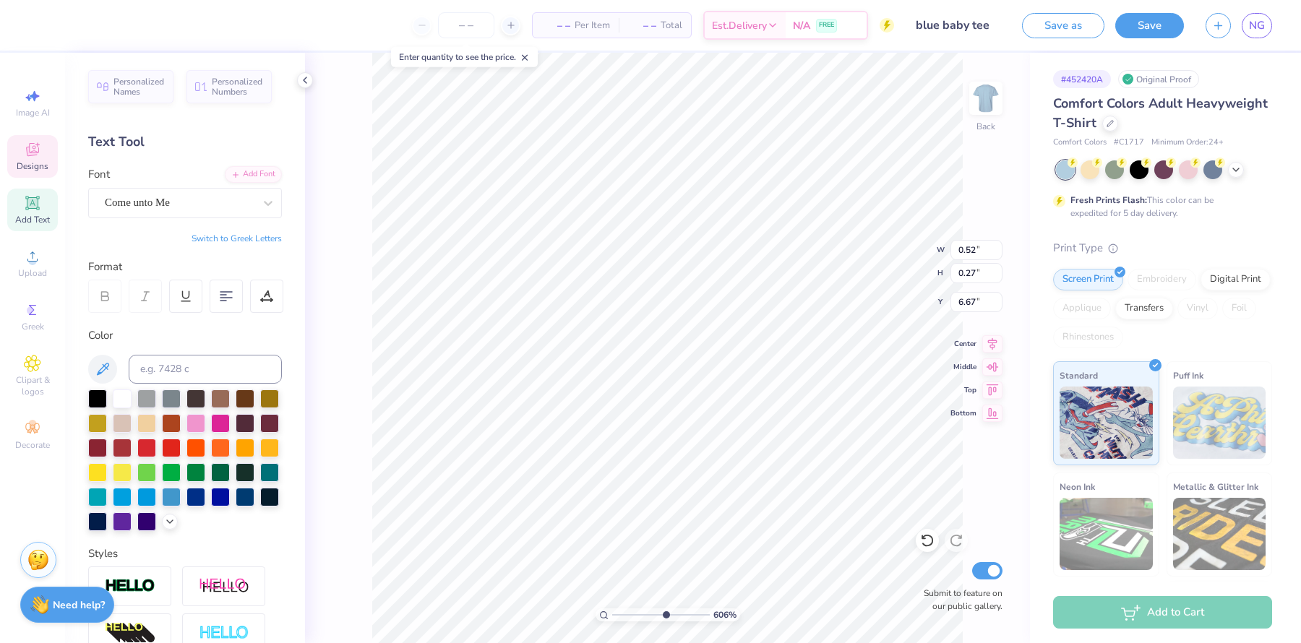
click at [664, 514] on input "range" at bounding box center [661, 614] width 98 height 13
type input "6.48"
type input "7.44"
type input "3.19"
type input "2.65"
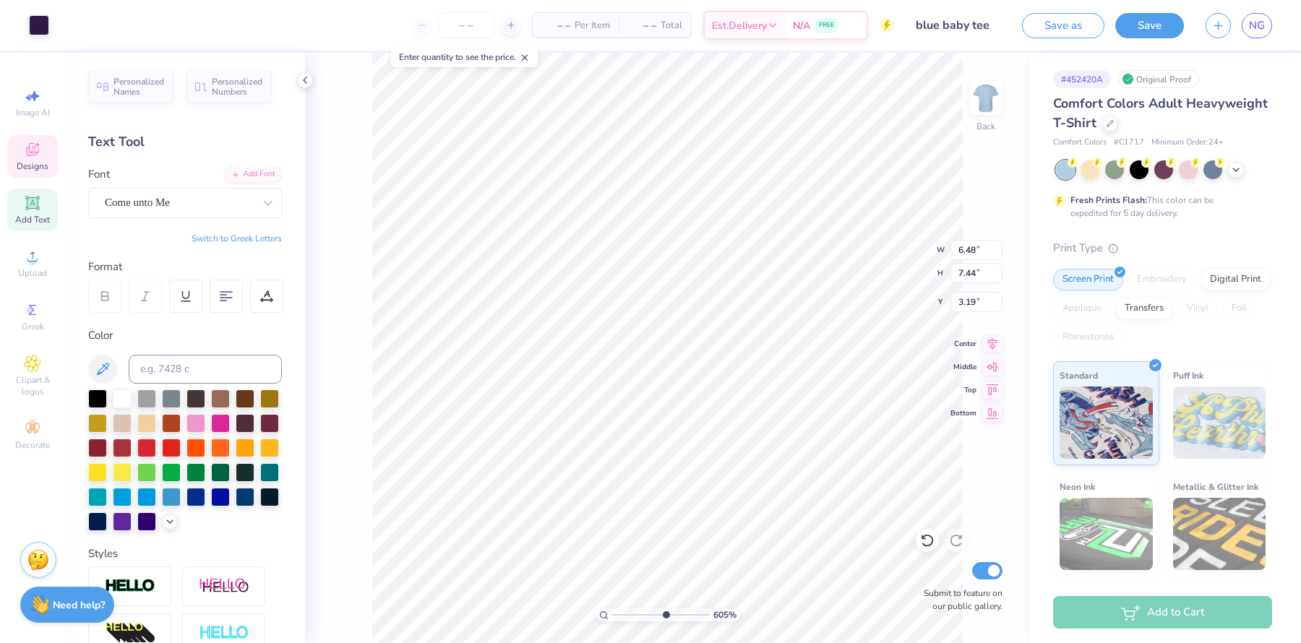
type input "2.44"
type input "7.16"
type input "7.13"
click at [40, 18] on div at bounding box center [39, 24] width 20 height 20
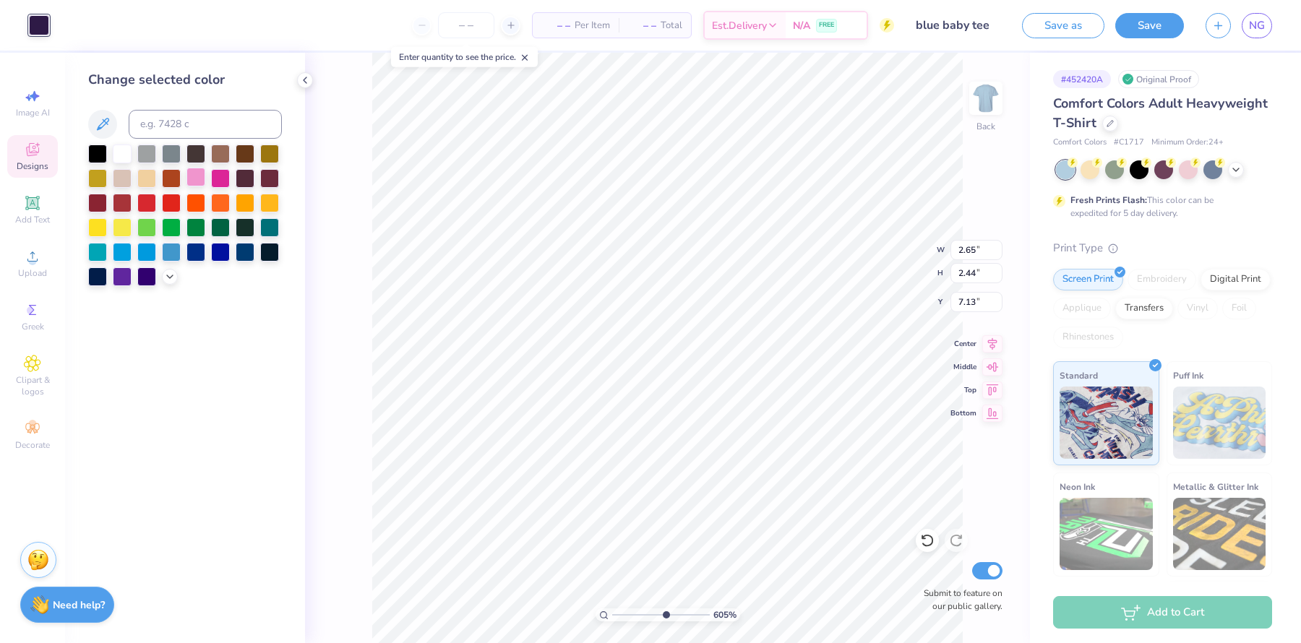
click at [199, 175] on div at bounding box center [195, 177] width 19 height 19
click at [223, 176] on div at bounding box center [220, 177] width 19 height 19
click at [192, 252] on div at bounding box center [195, 250] width 19 height 19
click at [98, 151] on div at bounding box center [97, 152] width 19 height 19
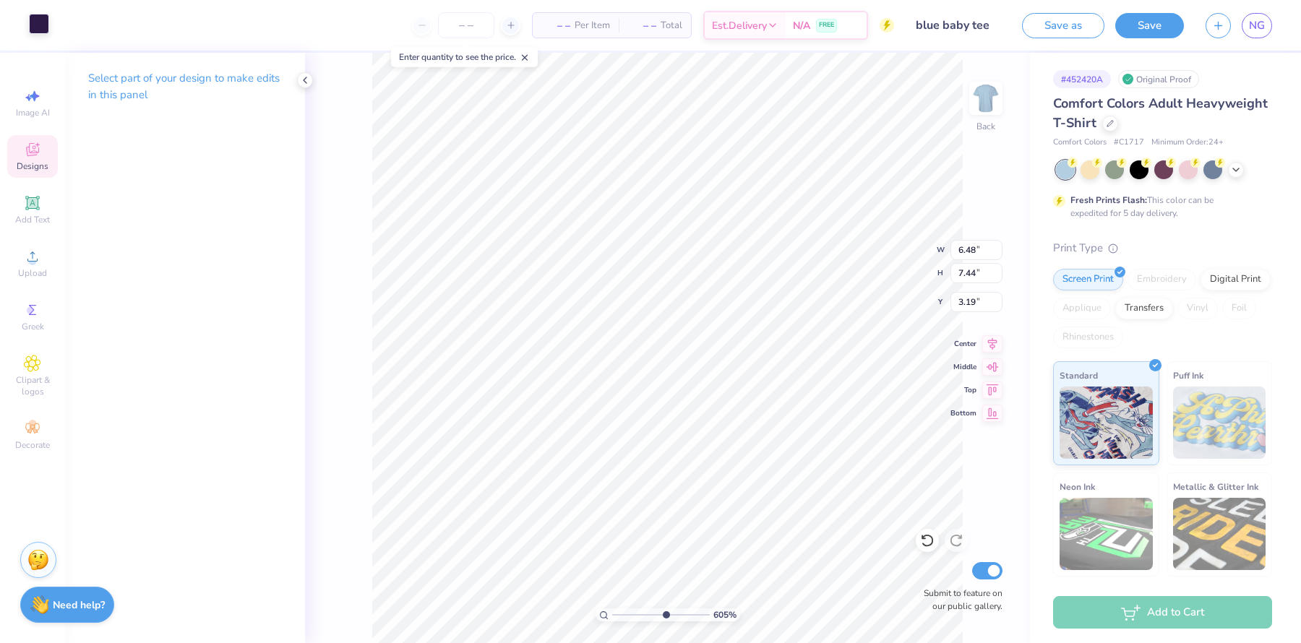
click at [44, 25] on div at bounding box center [39, 24] width 20 height 20
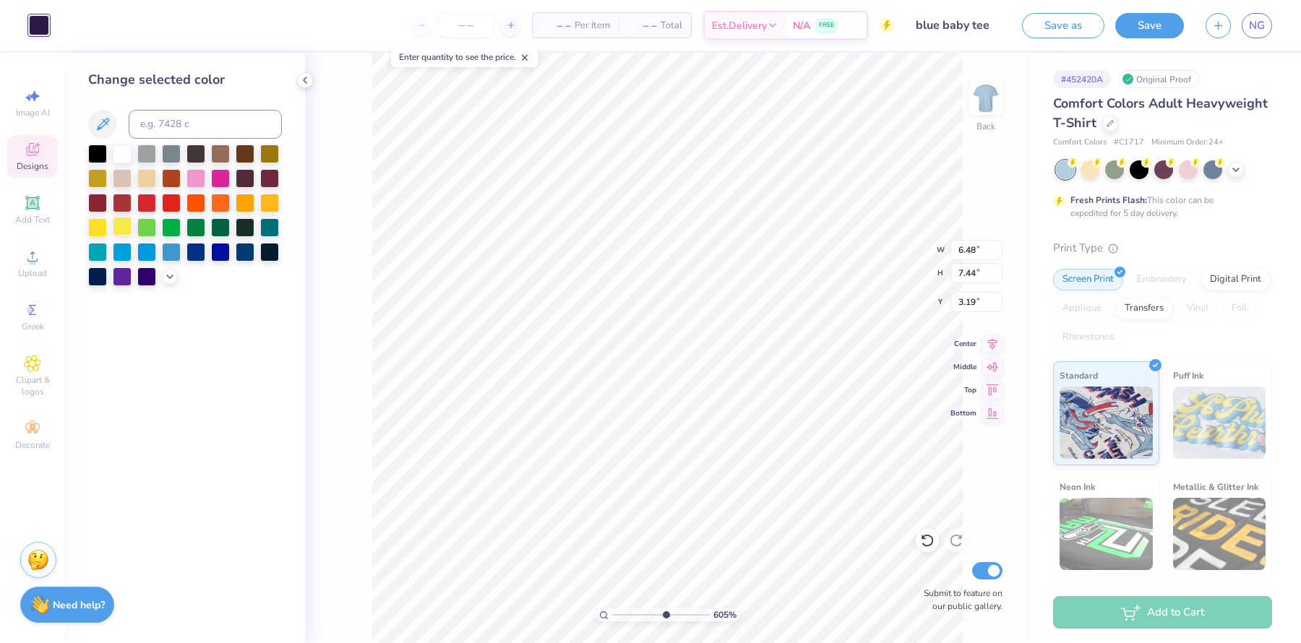
click at [116, 231] on div at bounding box center [122, 226] width 19 height 19
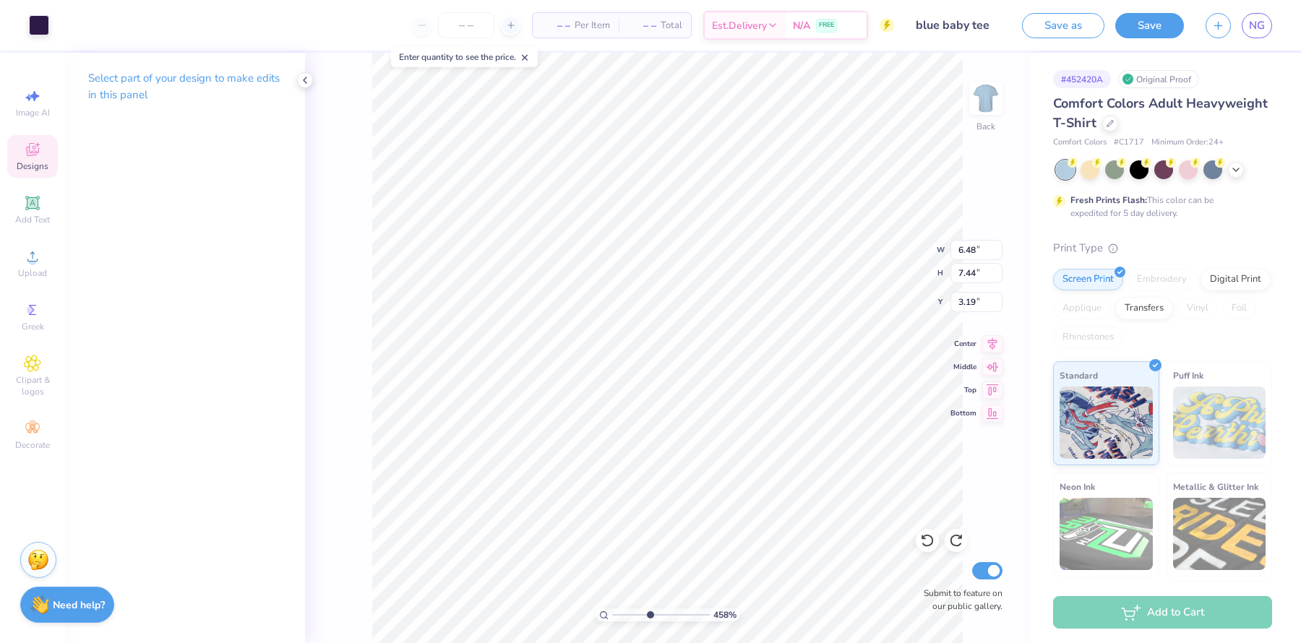
drag, startPoint x: 663, startPoint y: 614, endPoint x: 649, endPoint y: 611, distance: 14.2
type input "4.52"
click at [649, 514] on input "range" at bounding box center [661, 614] width 98 height 13
type input "0.55"
type input "0.32"
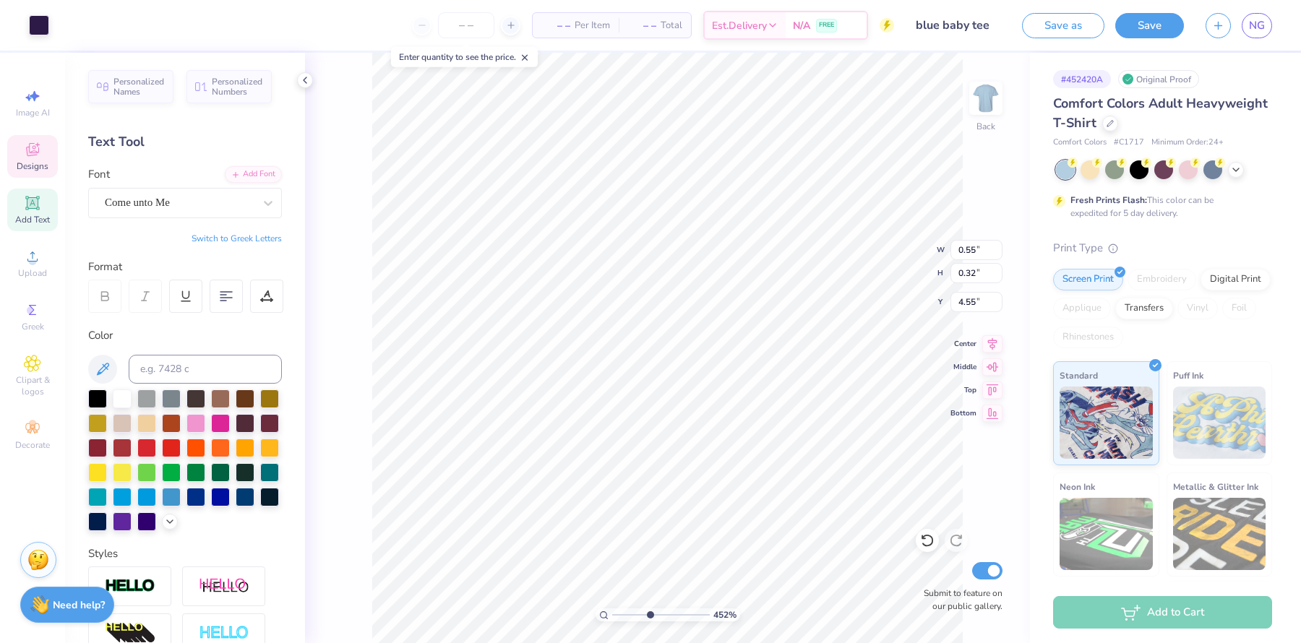
type input "4.53"
type textarea "SigDelt"
type input "3.19"
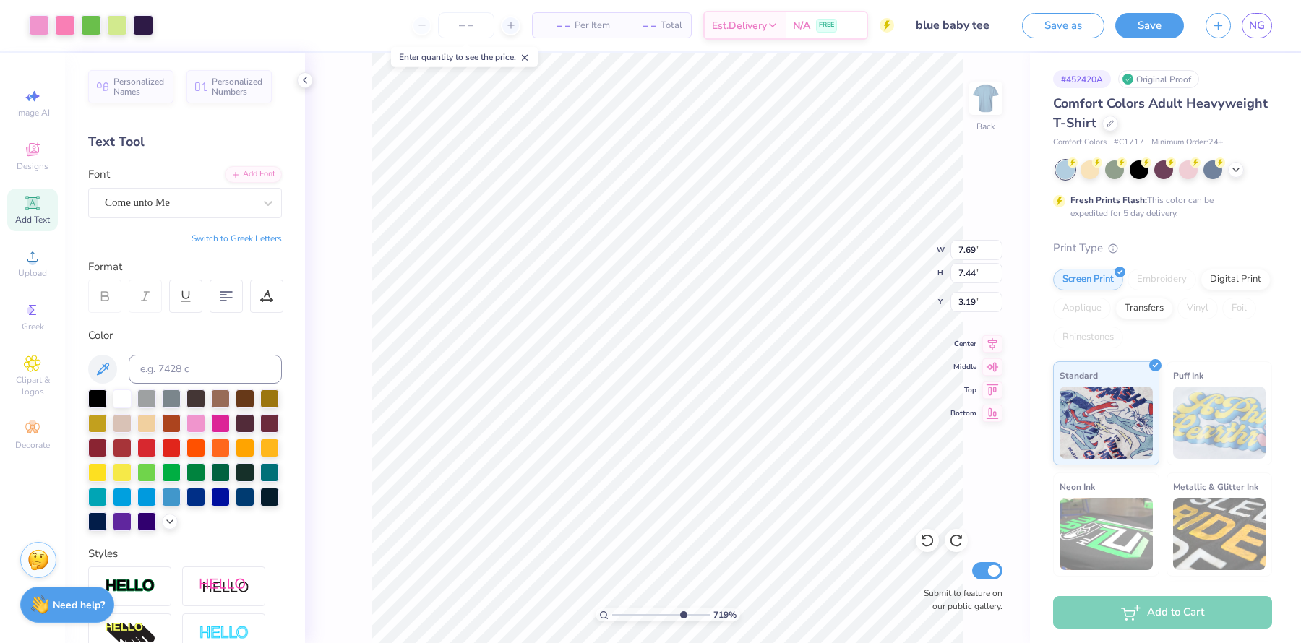
drag, startPoint x: 651, startPoint y: 612, endPoint x: 682, endPoint y: 611, distance: 31.1
click at [682, 514] on input "range" at bounding box center [661, 614] width 98 height 13
drag, startPoint x: 684, startPoint y: 610, endPoint x: 723, endPoint y: 612, distance: 39.8
click at [705, 514] on input "range" at bounding box center [658, 614] width 92 height 13
drag, startPoint x: 697, startPoint y: 612, endPoint x: 637, endPoint y: 614, distance: 60.0
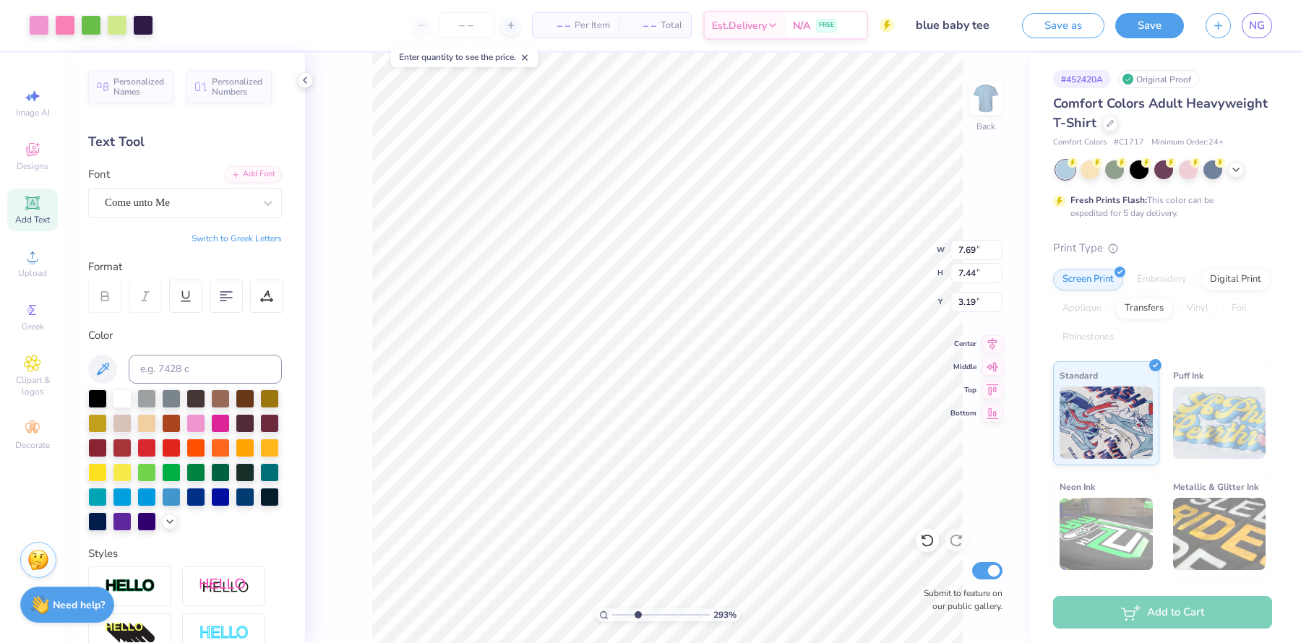
type input "3.3"
click at [637, 514] on input "range" at bounding box center [661, 614] width 98 height 13
type input "4.86"
drag, startPoint x: 635, startPoint y: 617, endPoint x: 623, endPoint y: 617, distance: 12.3
click at [623, 514] on input "range" at bounding box center [661, 614] width 98 height 13
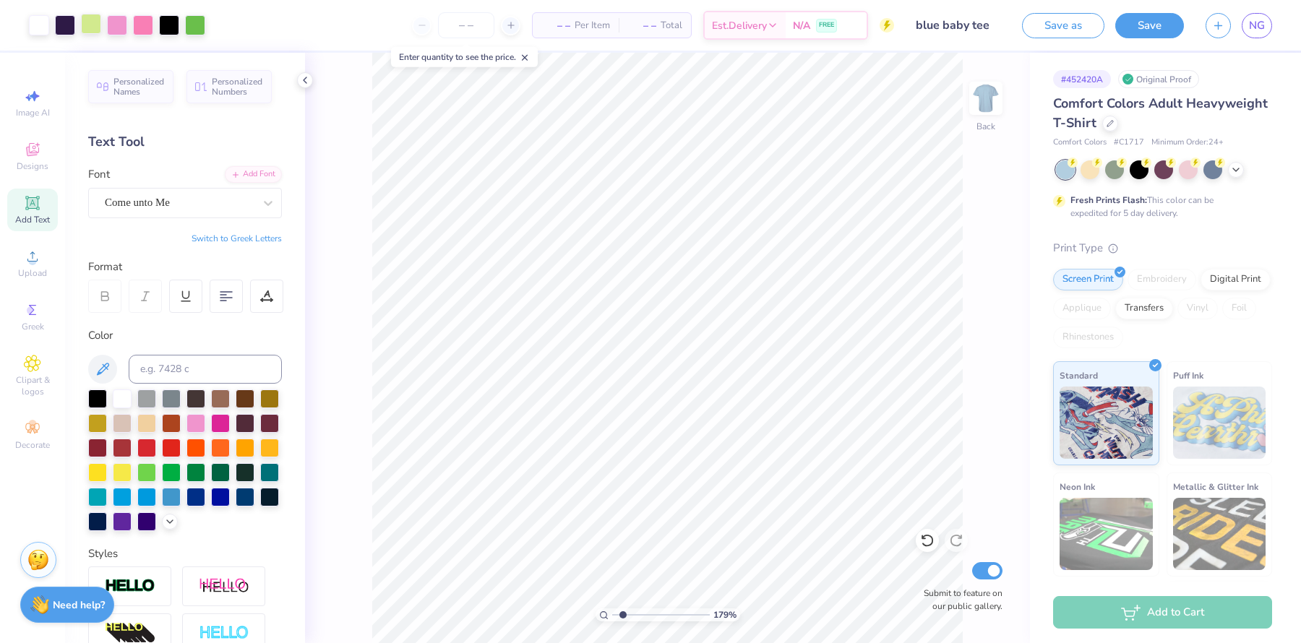
click at [95, 30] on div at bounding box center [91, 24] width 20 height 20
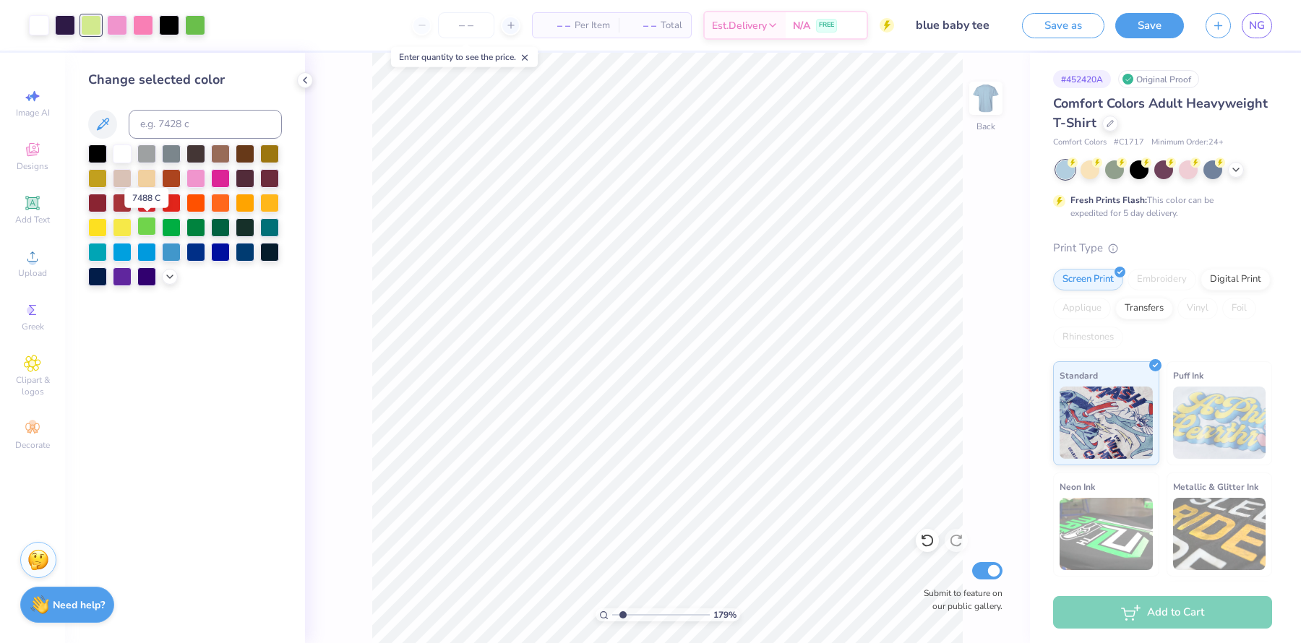
click at [152, 227] on div at bounding box center [146, 226] width 19 height 19
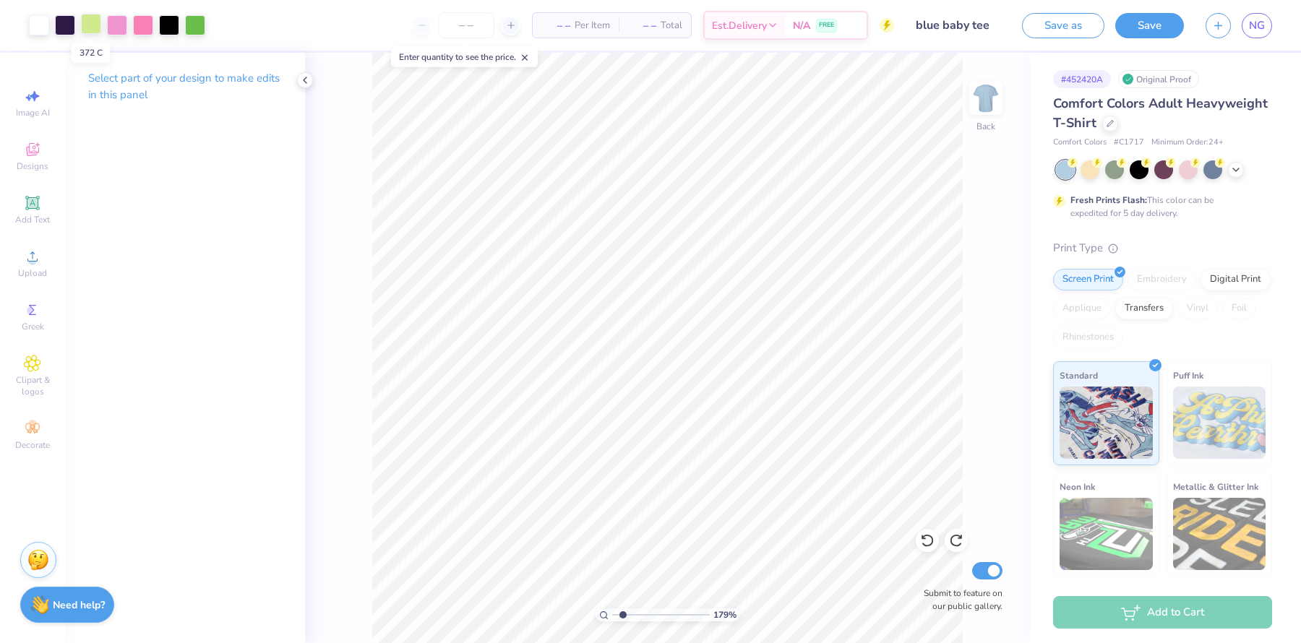
click at [98, 23] on div at bounding box center [91, 24] width 20 height 20
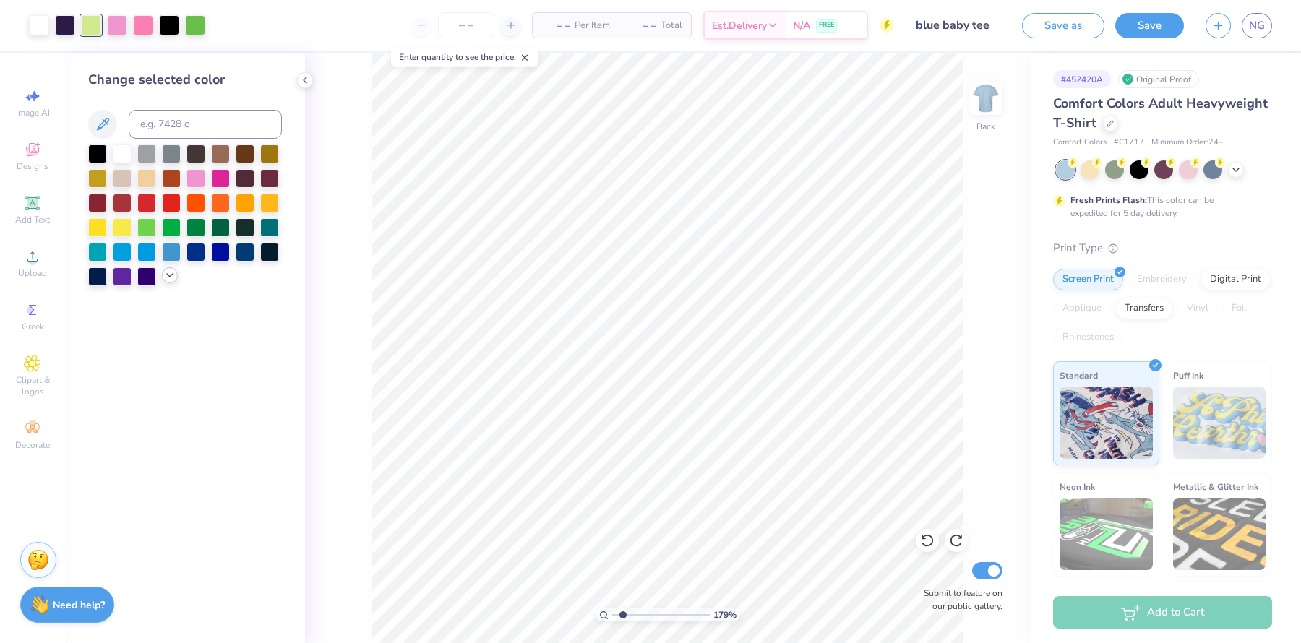
click at [174, 280] on icon at bounding box center [170, 276] width 12 height 12
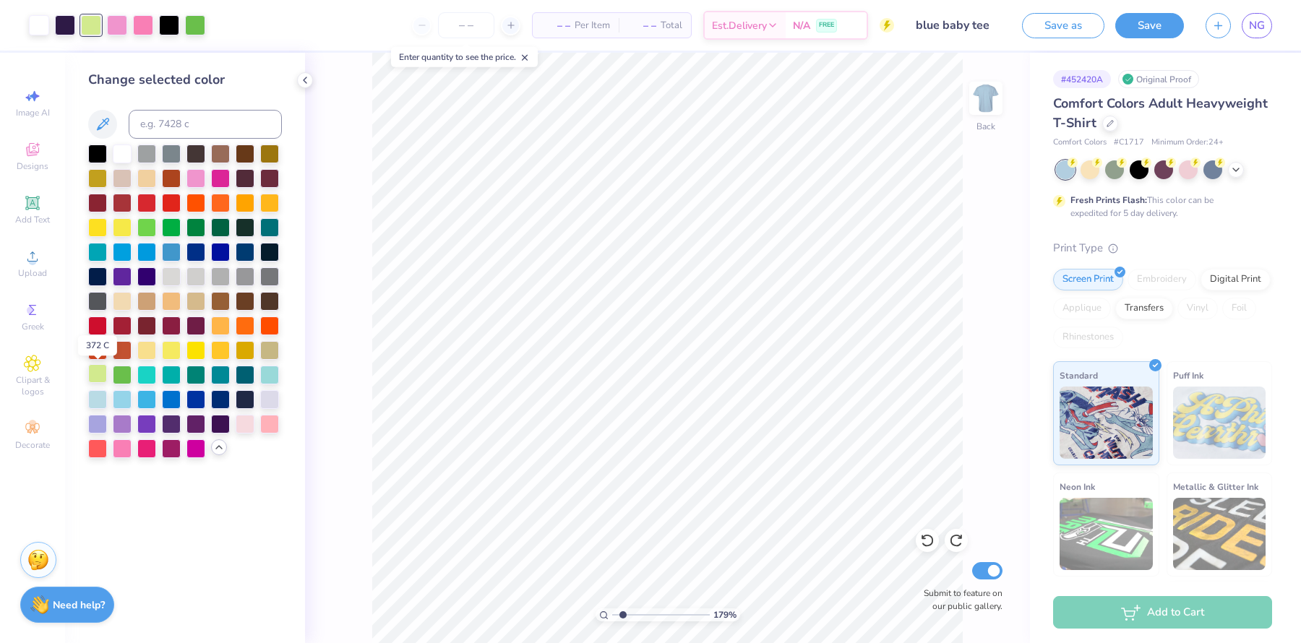
click at [95, 377] on div at bounding box center [97, 373] width 19 height 19
click at [199, 33] on div at bounding box center [195, 24] width 20 height 20
click at [151, 224] on div at bounding box center [146, 226] width 19 height 19
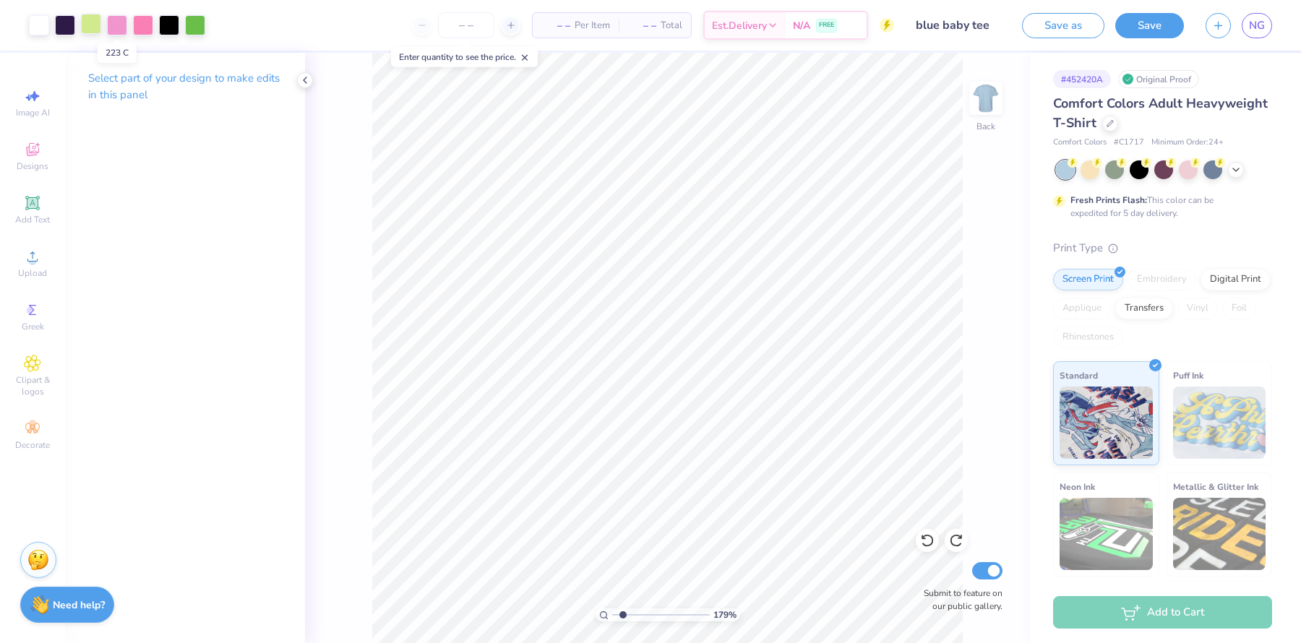
click at [101, 27] on div at bounding box center [91, 24] width 20 height 20
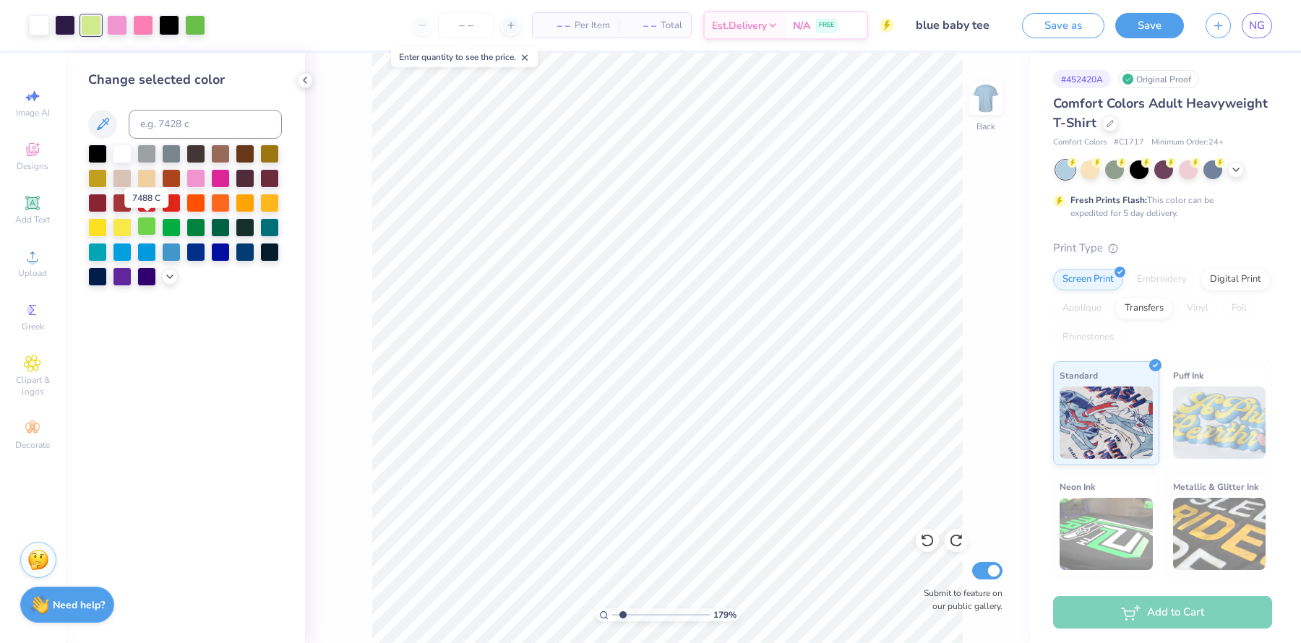
click at [144, 231] on div at bounding box center [146, 226] width 19 height 19
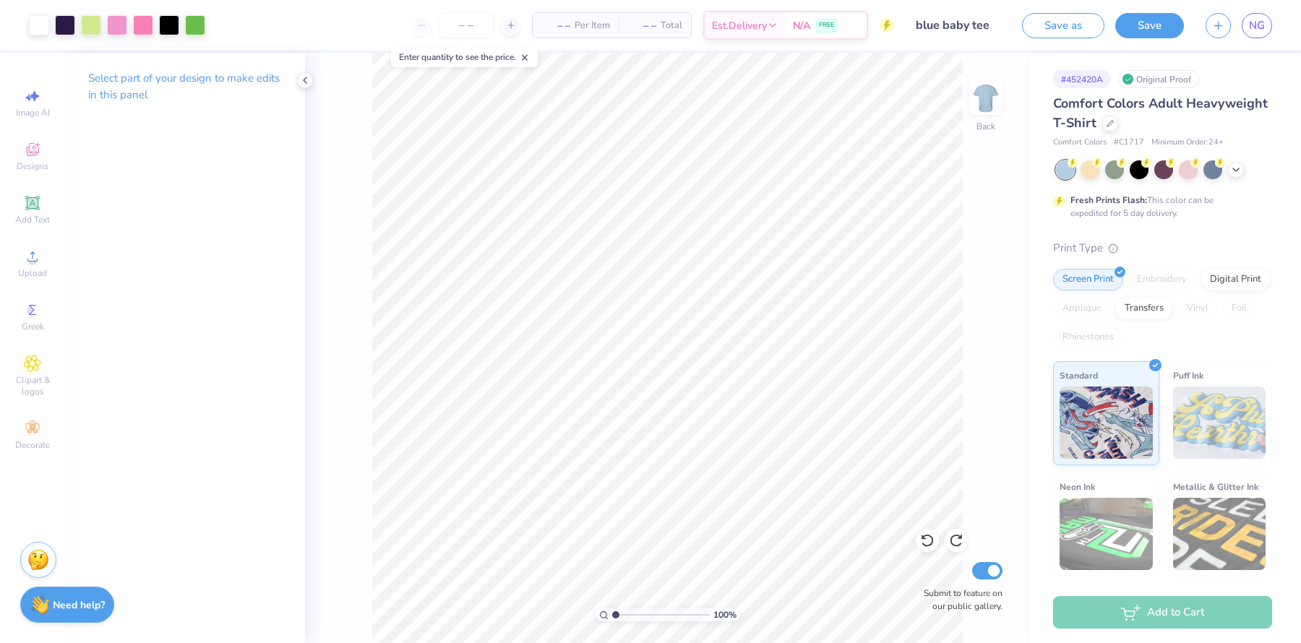
click at [614, 514] on input "range" at bounding box center [661, 614] width 98 height 13
drag, startPoint x: 621, startPoint y: 612, endPoint x: 632, endPoint y: 611, distance: 10.1
click at [632, 514] on input "range" at bounding box center [661, 614] width 98 height 13
click at [175, 20] on div at bounding box center [169, 24] width 20 height 20
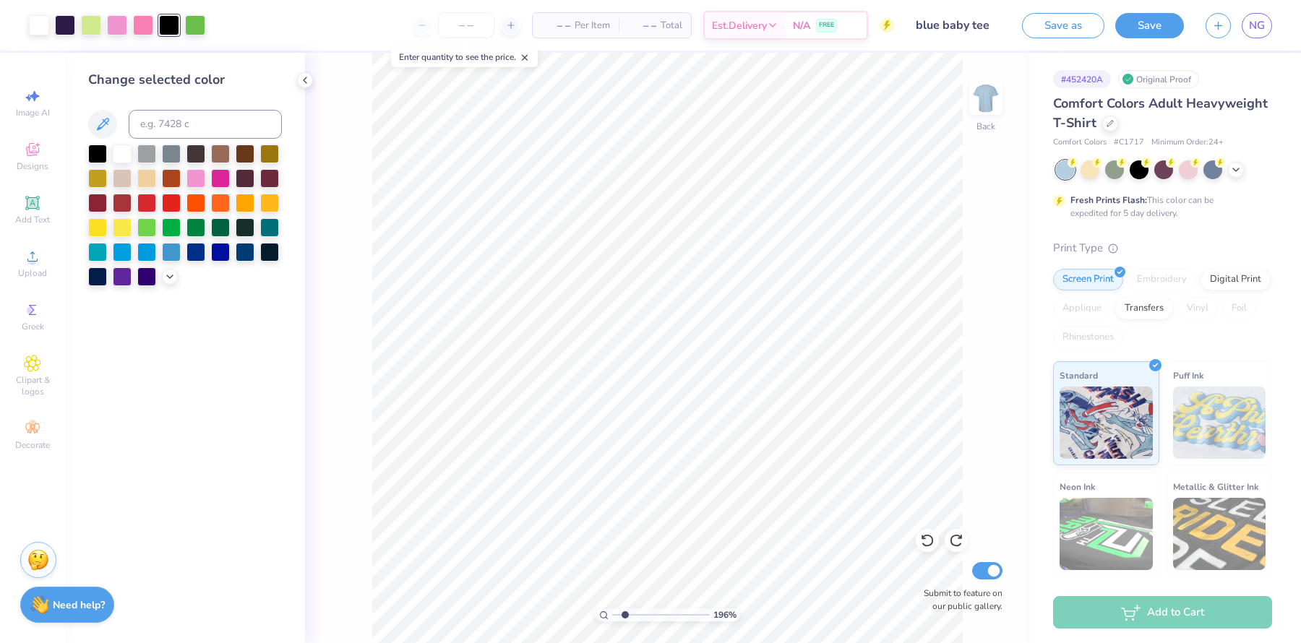
drag, startPoint x: 632, startPoint y: 613, endPoint x: 623, endPoint y: 612, distance: 8.7
click at [623, 514] on input "range" at bounding box center [661, 614] width 98 height 13
drag, startPoint x: 625, startPoint y: 616, endPoint x: 615, endPoint y: 616, distance: 10.1
click at [615, 514] on input "range" at bounding box center [661, 614] width 98 height 13
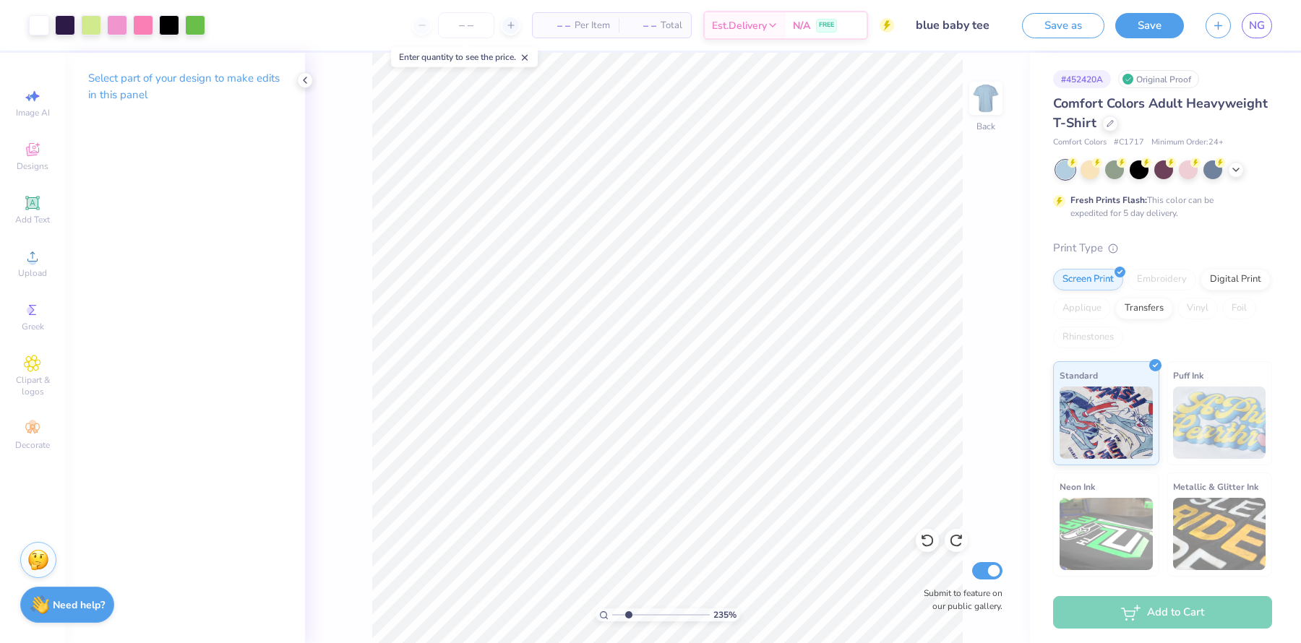
drag, startPoint x: 619, startPoint y: 613, endPoint x: 631, endPoint y: 613, distance: 12.3
type input "2.54"
click at [630, 514] on input "range" at bounding box center [661, 614] width 98 height 13
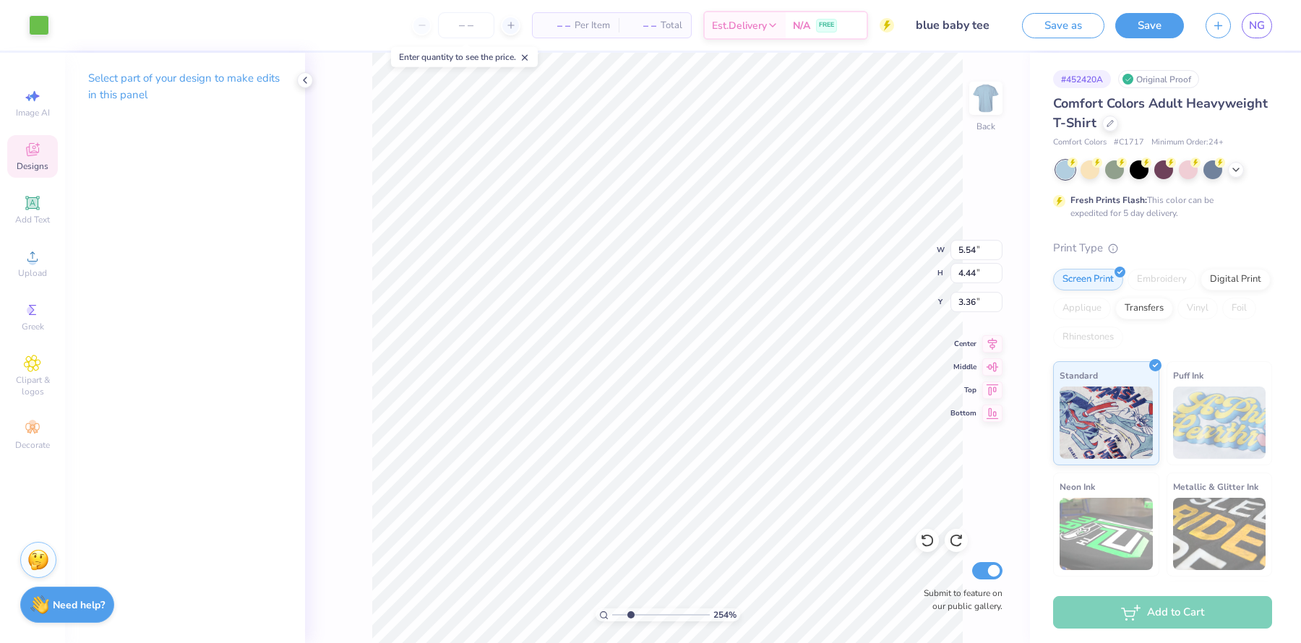
type input "3.41"
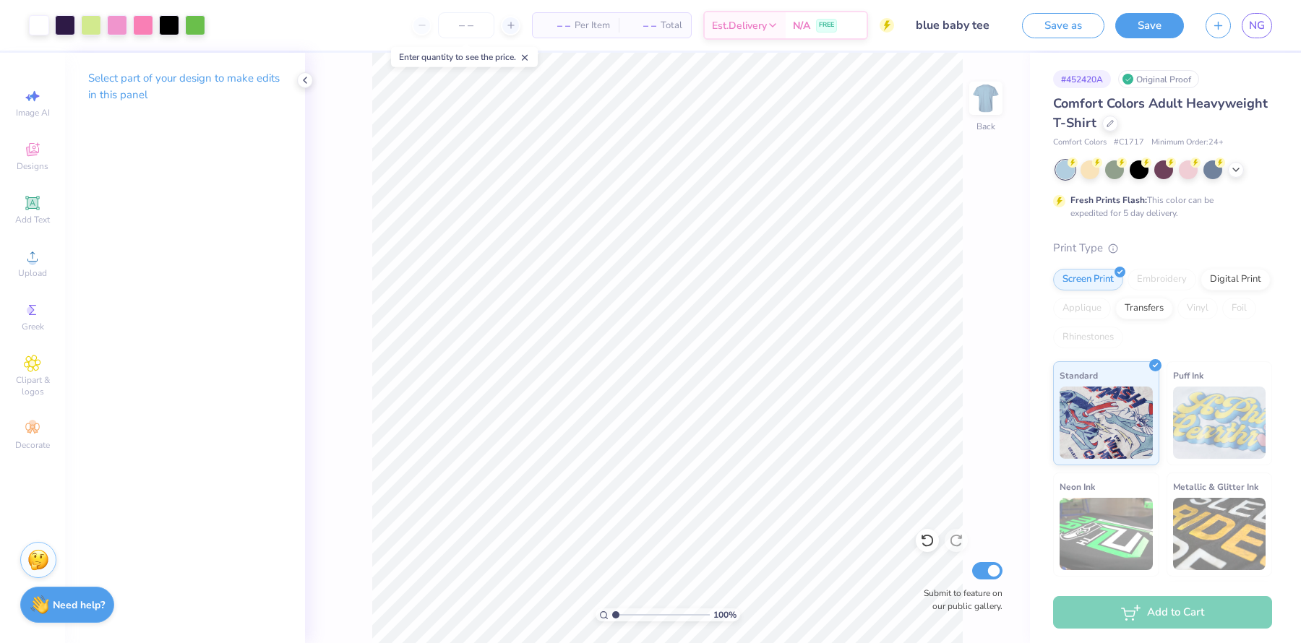
drag, startPoint x: 632, startPoint y: 614, endPoint x: 611, endPoint y: 613, distance: 21.0
click at [612, 514] on input "range" at bounding box center [661, 614] width 98 height 13
click at [1040, 166] on icon at bounding box center [1236, 169] width 12 height 12
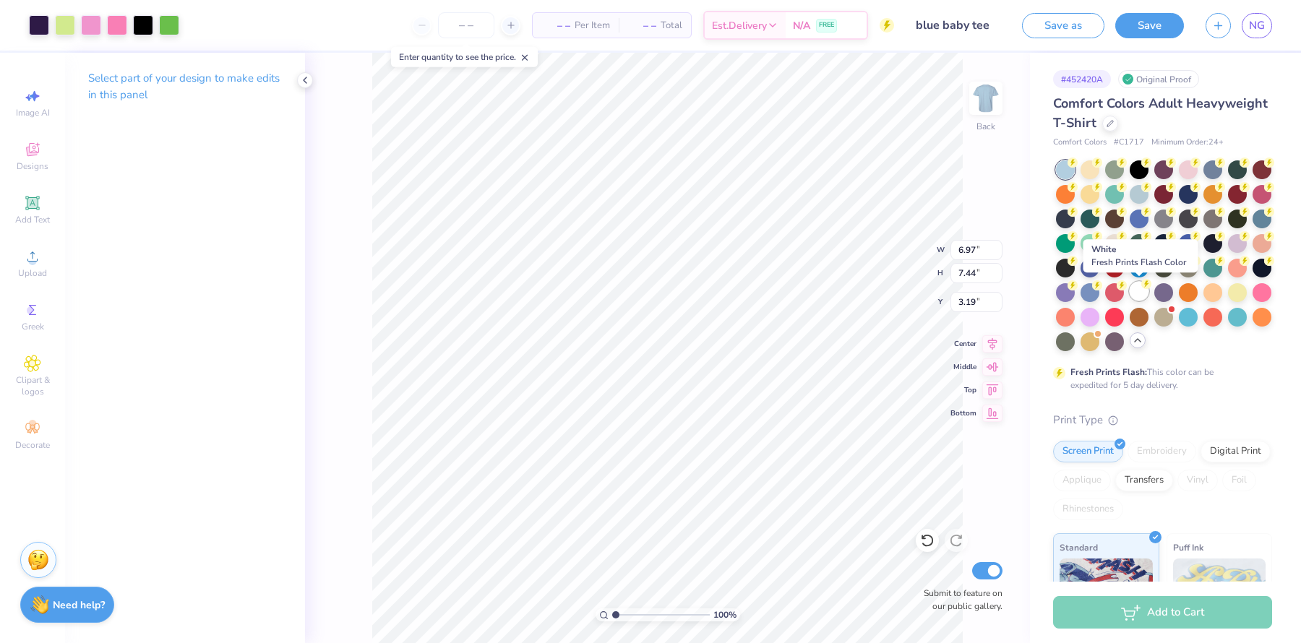
click at [1040, 293] on div at bounding box center [1138, 291] width 19 height 19
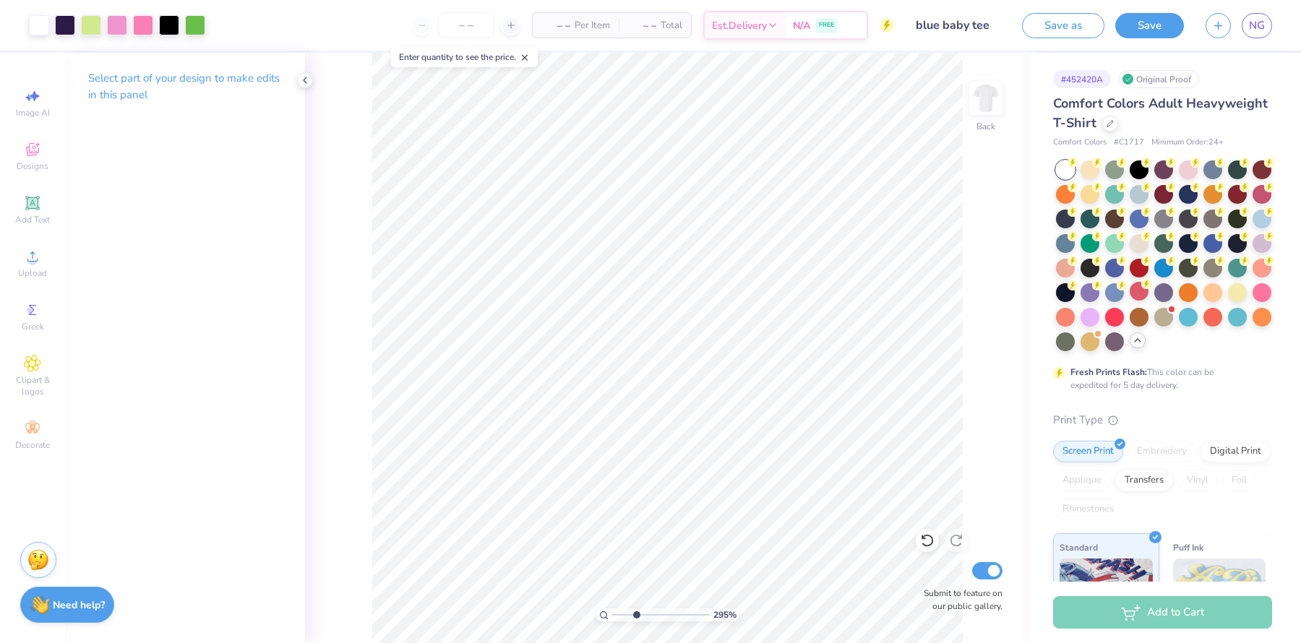
drag, startPoint x: 618, startPoint y: 613, endPoint x: 636, endPoint y: 612, distance: 18.1
click at [636, 514] on input "range" at bounding box center [661, 614] width 98 height 13
drag, startPoint x: 638, startPoint y: 609, endPoint x: 627, endPoint y: 610, distance: 11.6
type input "2.17"
click at [627, 514] on input "range" at bounding box center [661, 614] width 98 height 13
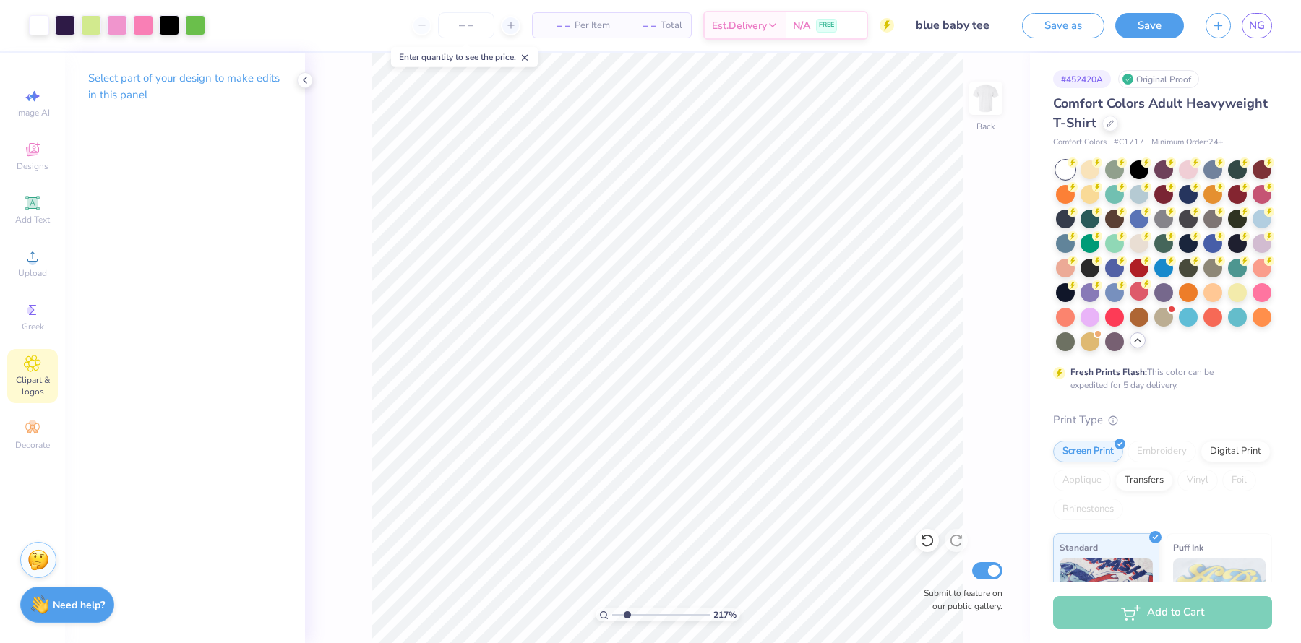
click at [25, 368] on icon at bounding box center [33, 364] width 16 height 16
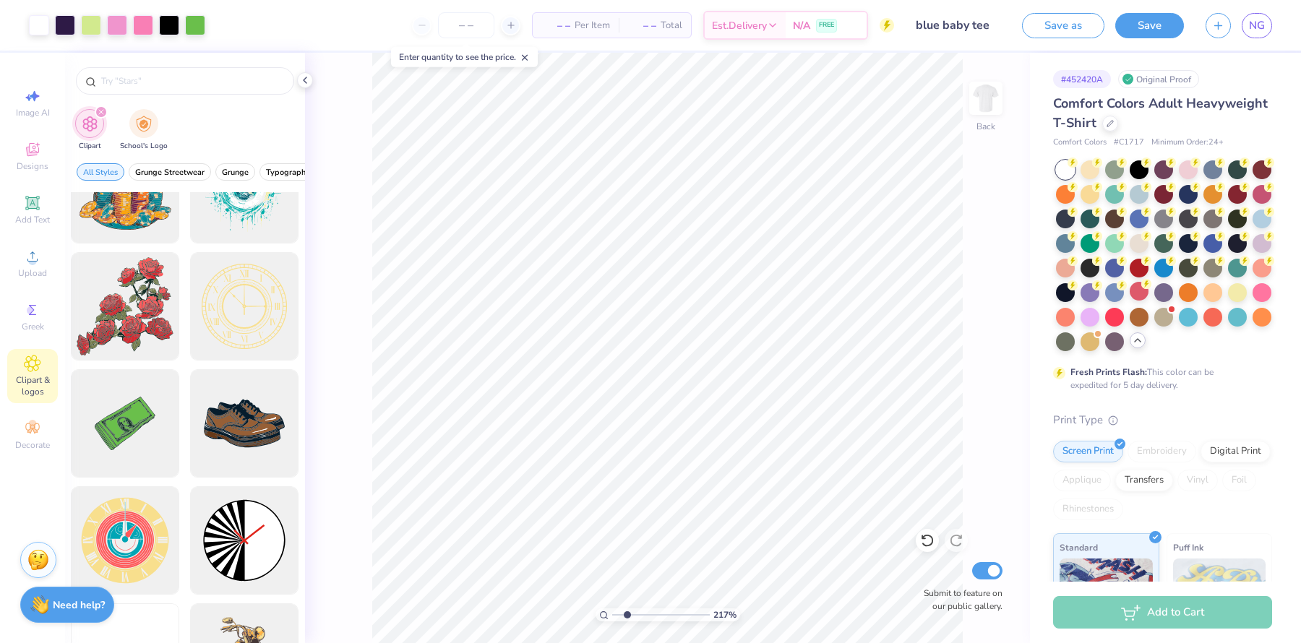
scroll to position [173, 0]
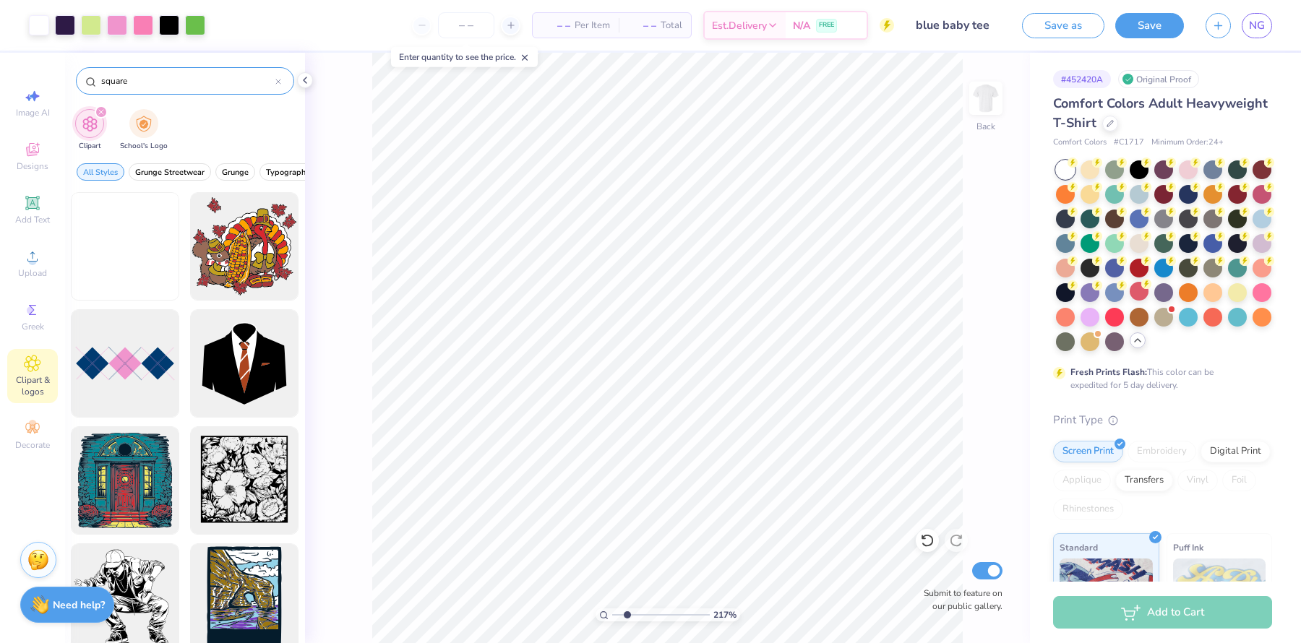
type input "square"
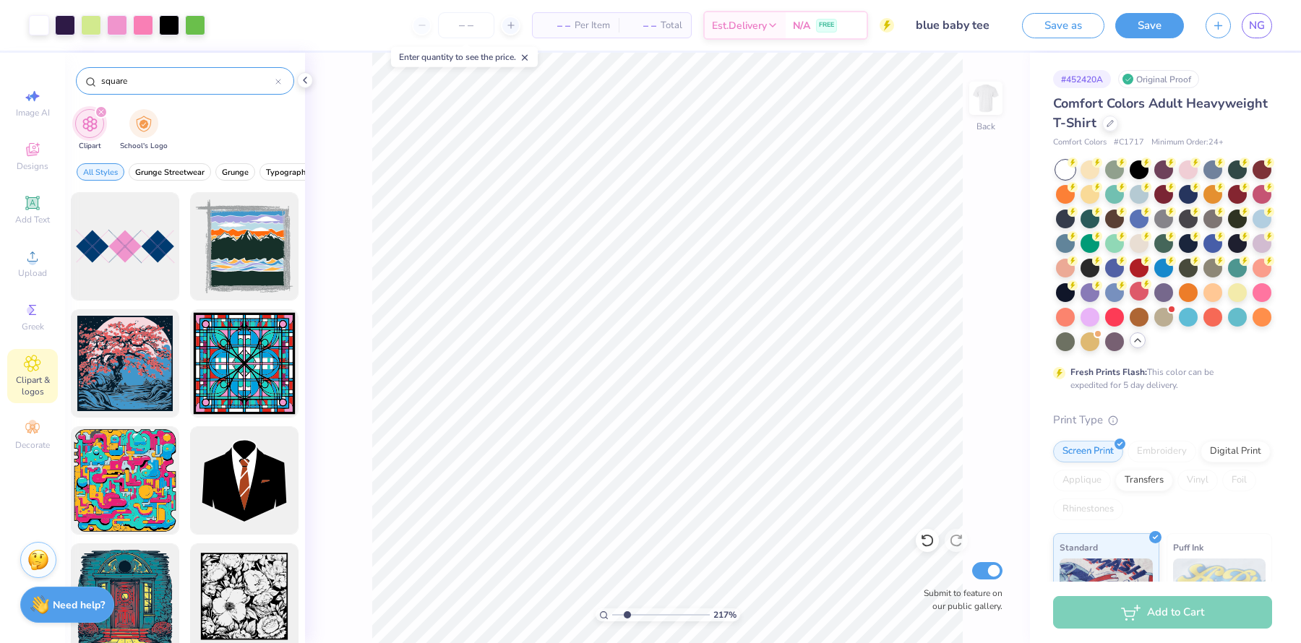
click at [280, 79] on icon at bounding box center [278, 82] width 6 height 6
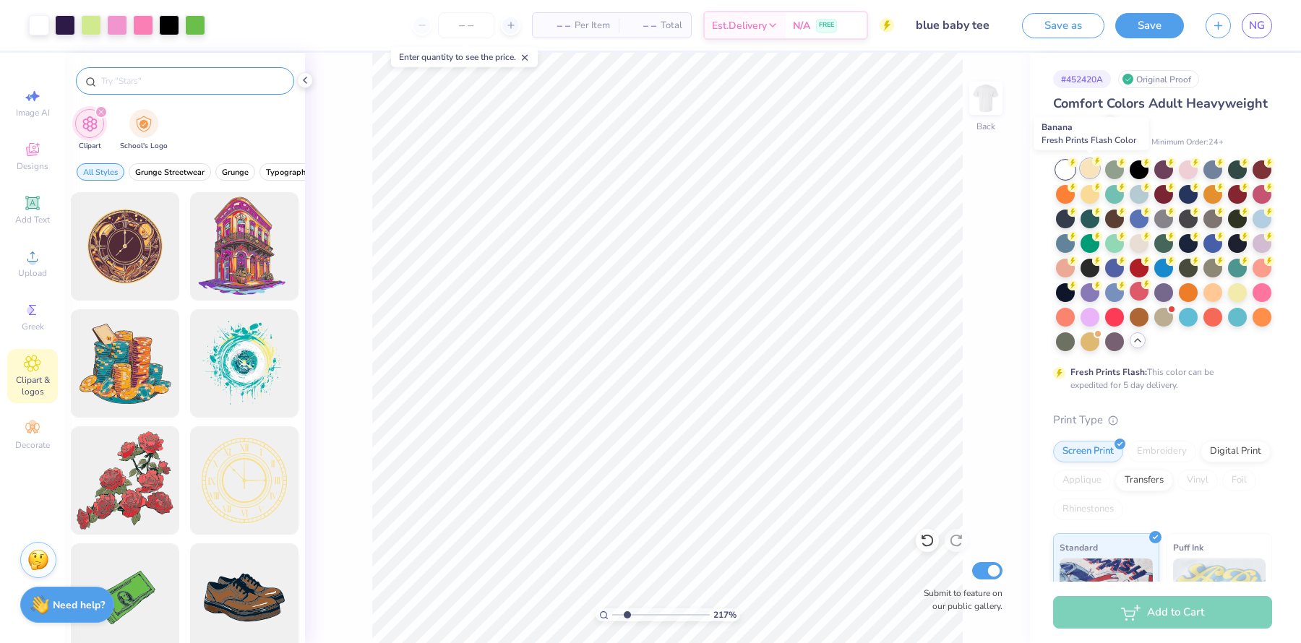
click at [1040, 170] on div at bounding box center [1089, 168] width 19 height 19
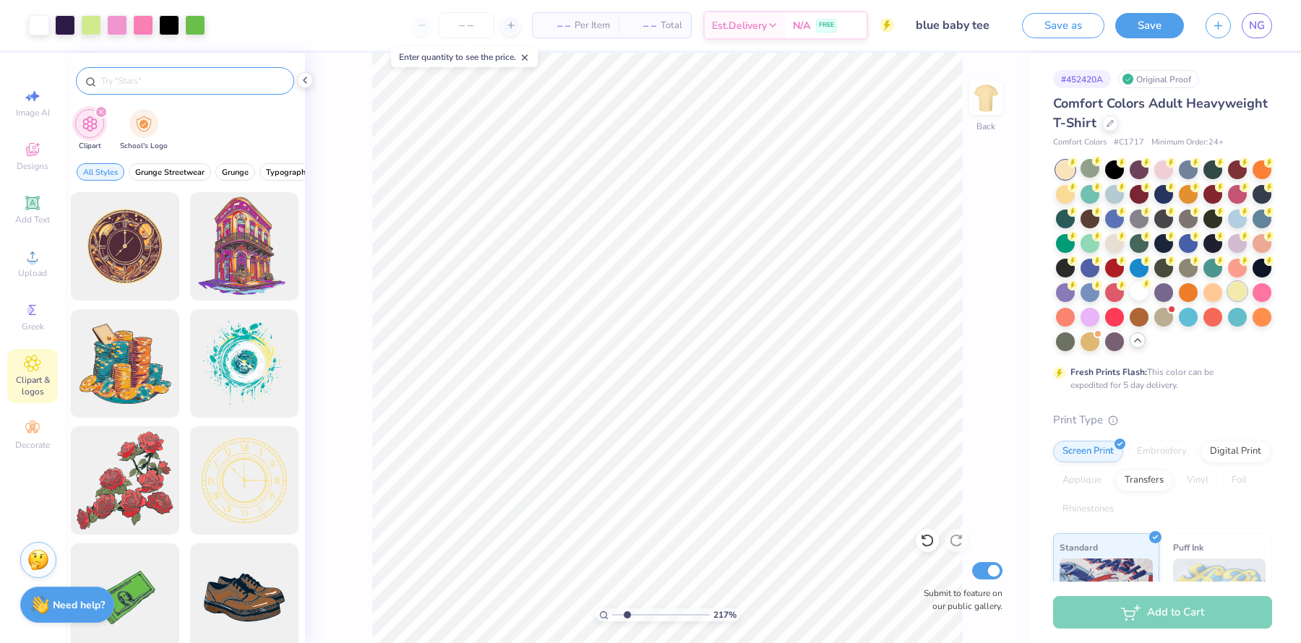
click at [1040, 292] on div at bounding box center [1237, 291] width 19 height 19
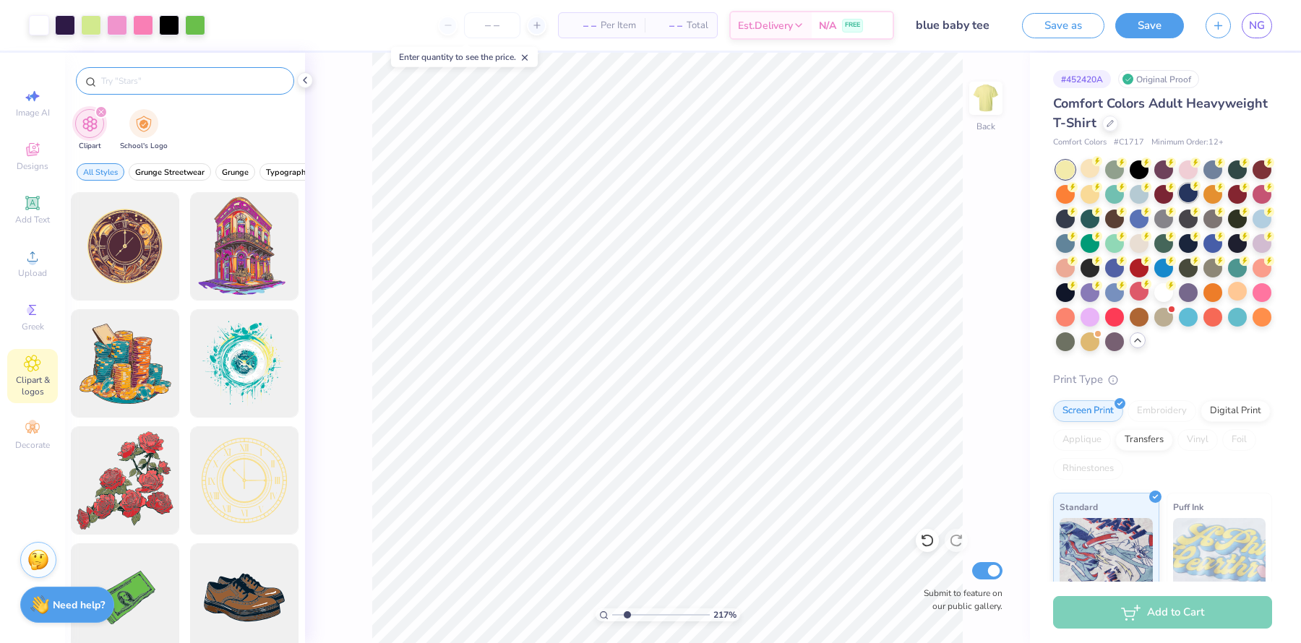
click at [1040, 181] on icon at bounding box center [1195, 186] width 10 height 10
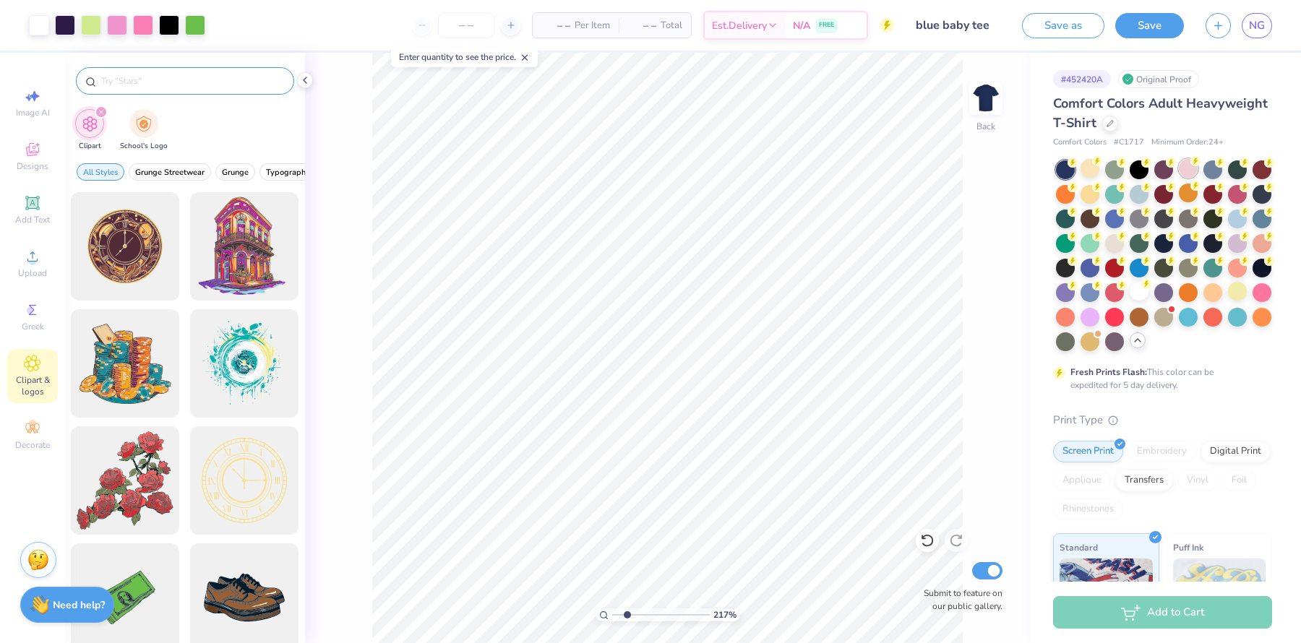
click at [1040, 171] on div at bounding box center [1188, 168] width 19 height 19
click at [1040, 242] on div at bounding box center [1114, 242] width 19 height 19
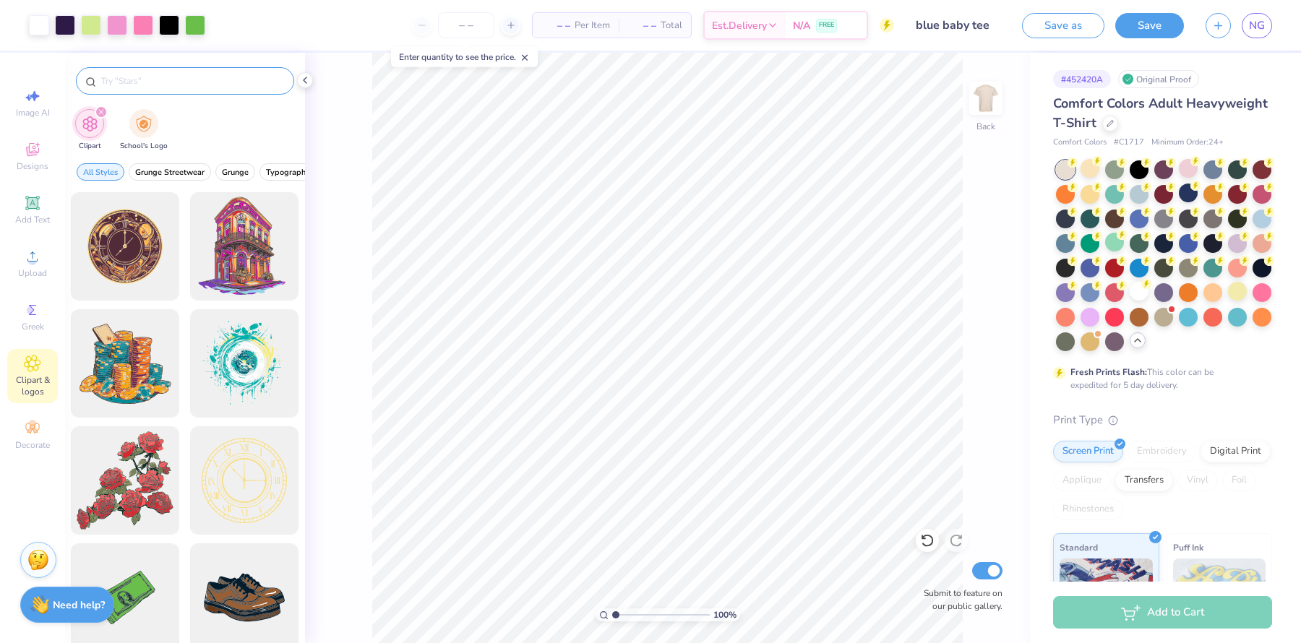
drag, startPoint x: 629, startPoint y: 617, endPoint x: 608, endPoint y: 611, distance: 21.0
type input "1"
click at [612, 514] on input "range" at bounding box center [661, 614] width 98 height 13
type input "4.78"
type input "5.11"
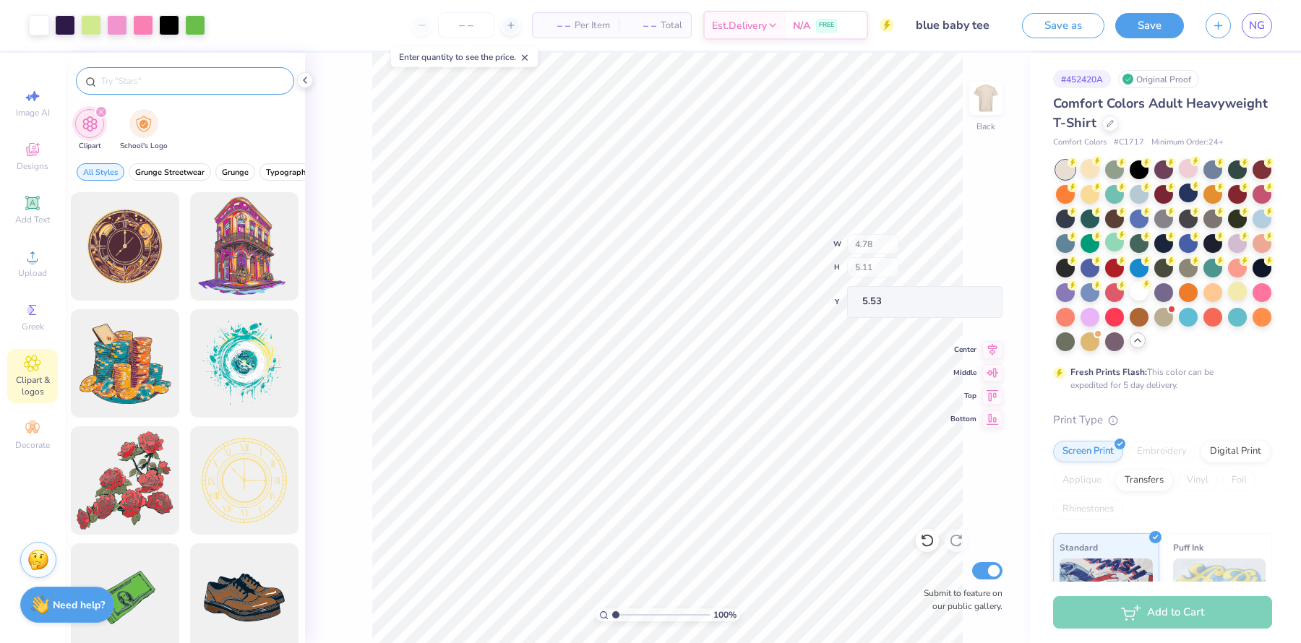
type input "5.53"
type input "1.69"
click at [619, 514] on input "range" at bounding box center [661, 614] width 98 height 13
drag, startPoint x: 619, startPoint y: 610, endPoint x: 653, endPoint y: 610, distance: 34.0
click at [650, 514] on input "range" at bounding box center [661, 614] width 98 height 13
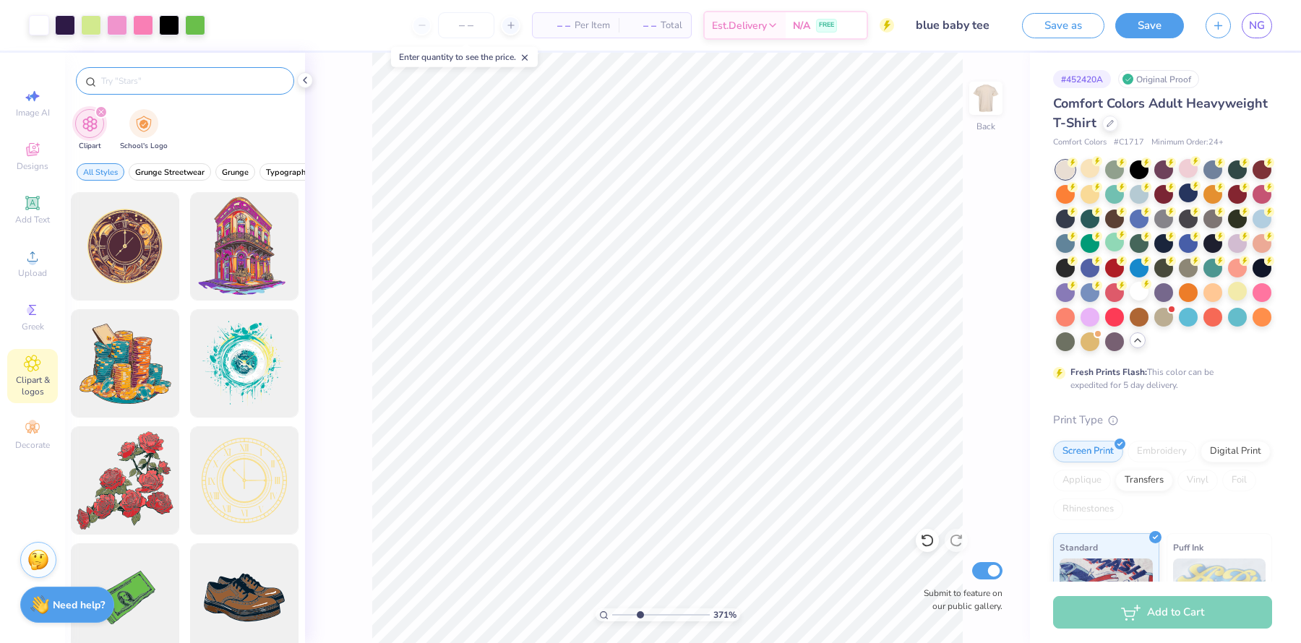
drag, startPoint x: 647, startPoint y: 610, endPoint x: 638, endPoint y: 610, distance: 9.4
type input "3.47"
click at [639, 514] on input "range" at bounding box center [661, 614] width 98 height 13
